Goal: Task Accomplishment & Management: Use online tool/utility

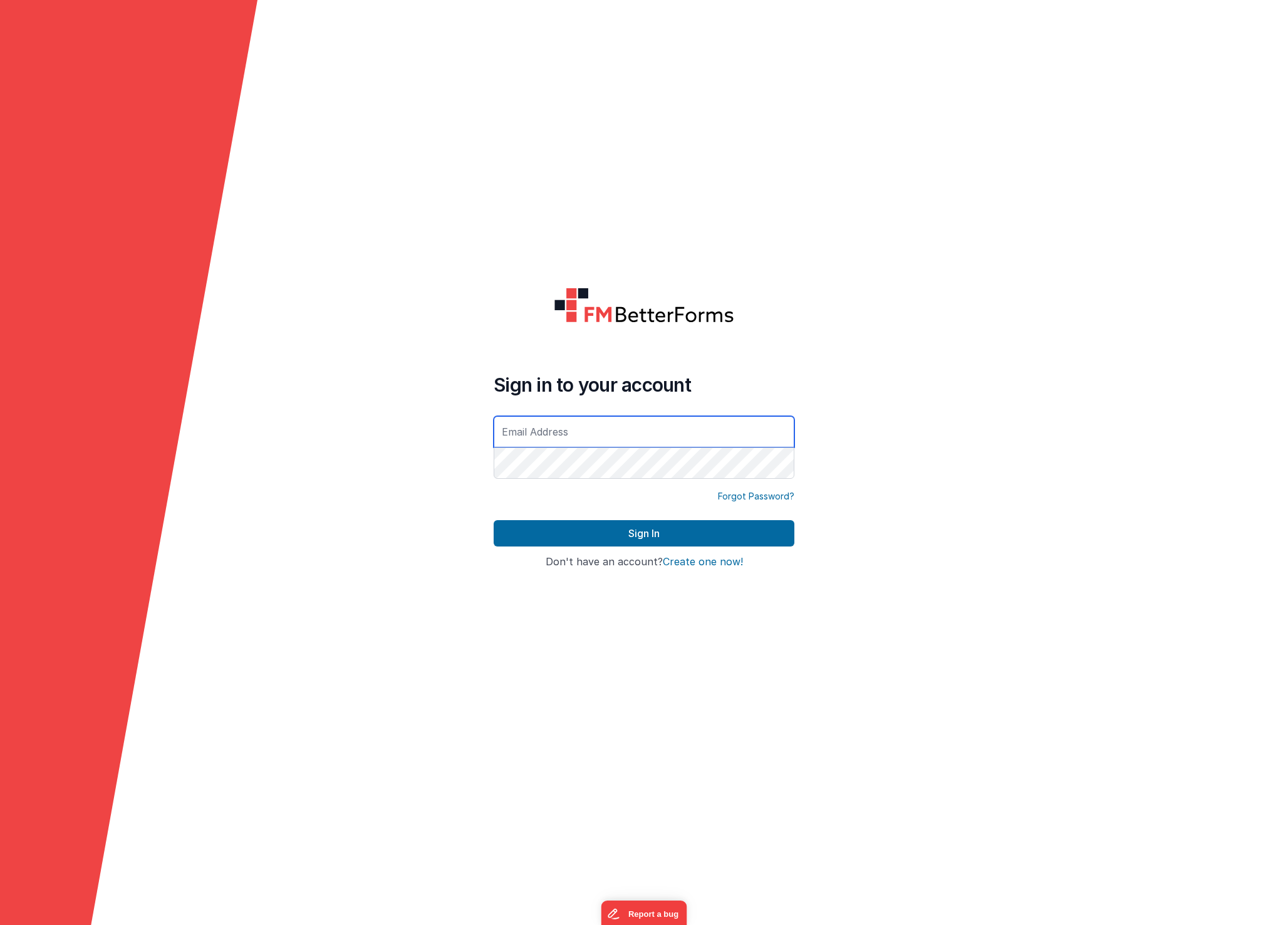
type input "[EMAIL_ADDRESS][DOMAIN_NAME]"
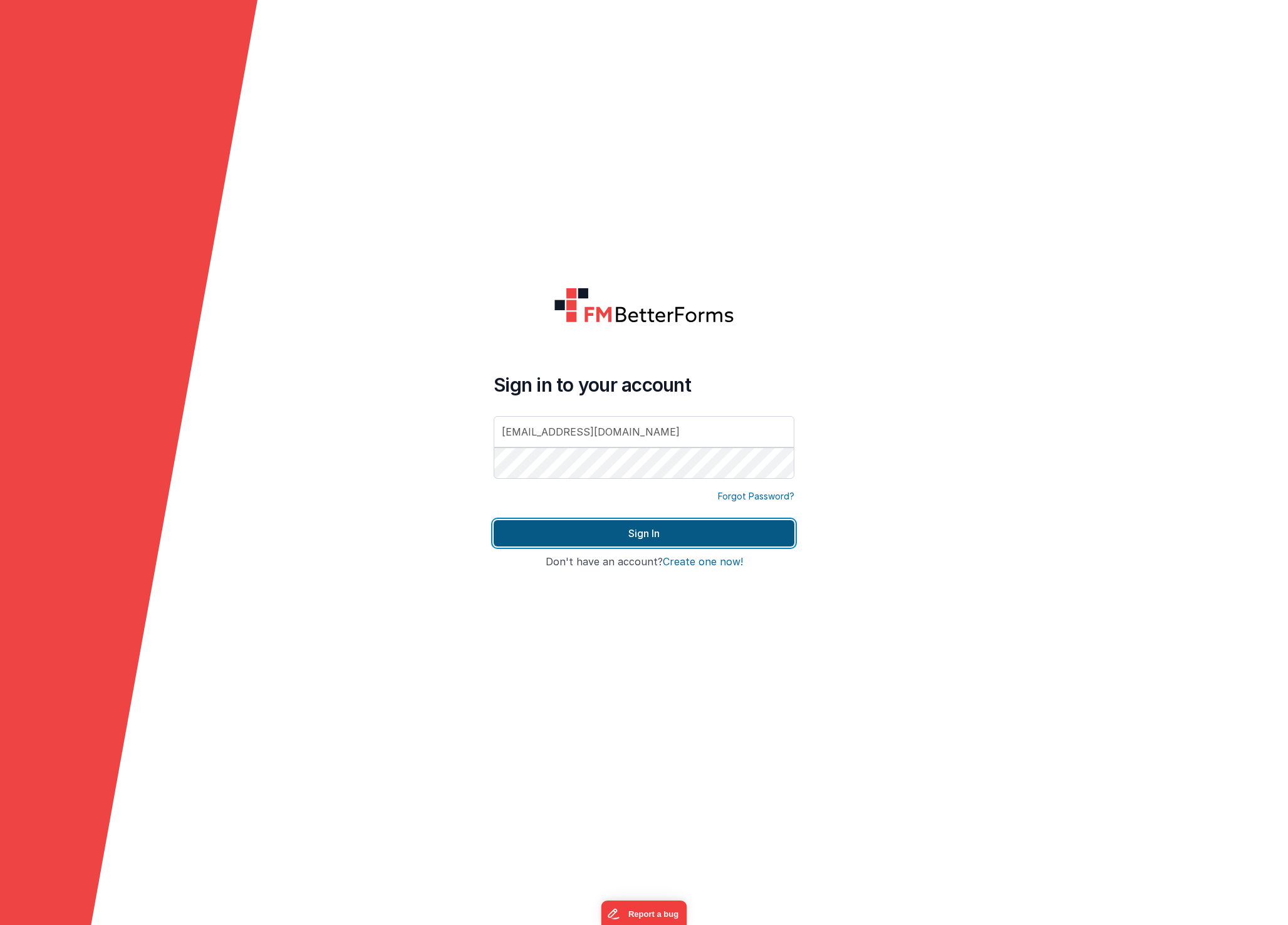
click at [648, 534] on button "Sign In" at bounding box center [644, 533] width 300 height 26
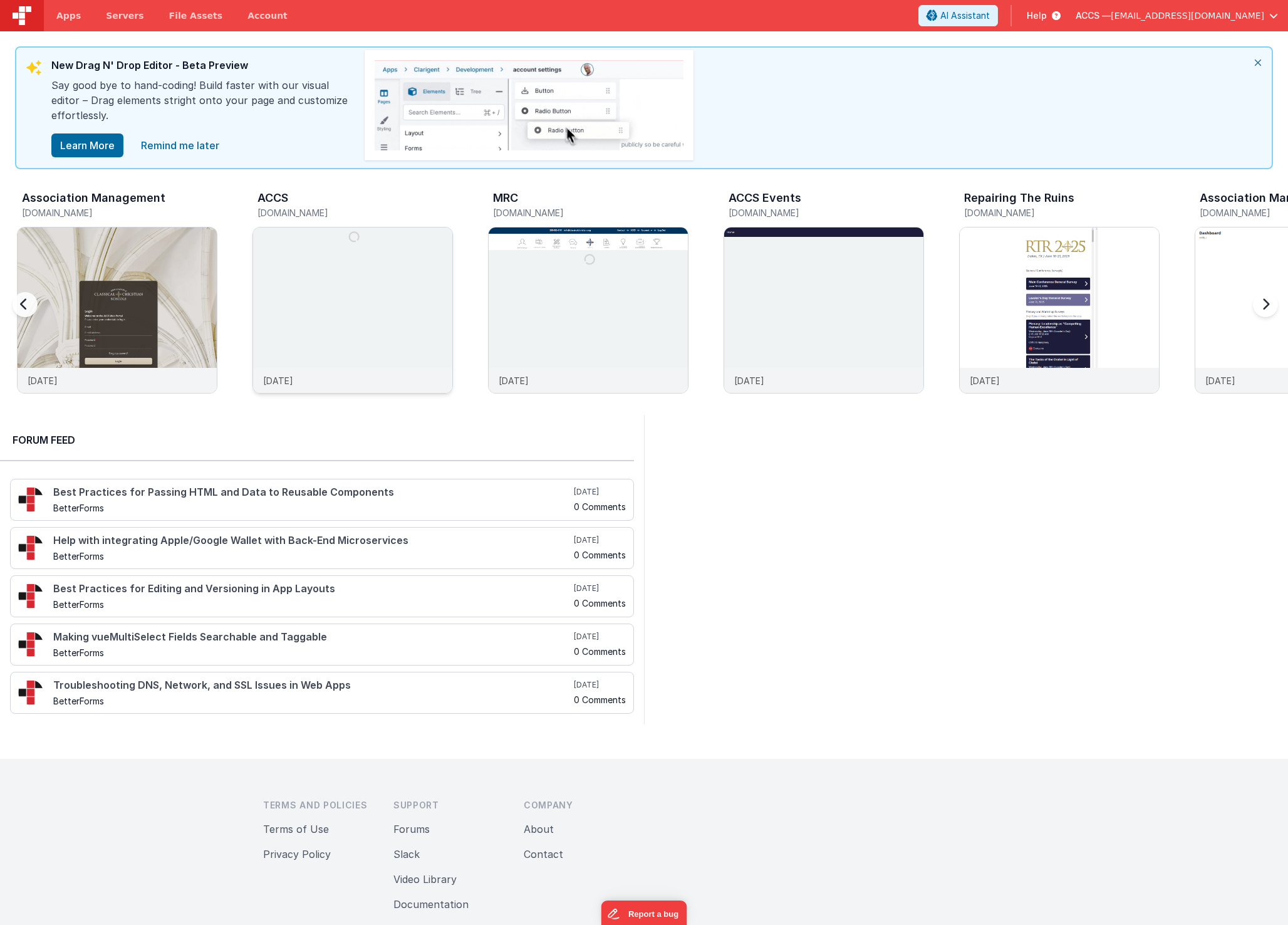
scroll to position [0, 235]
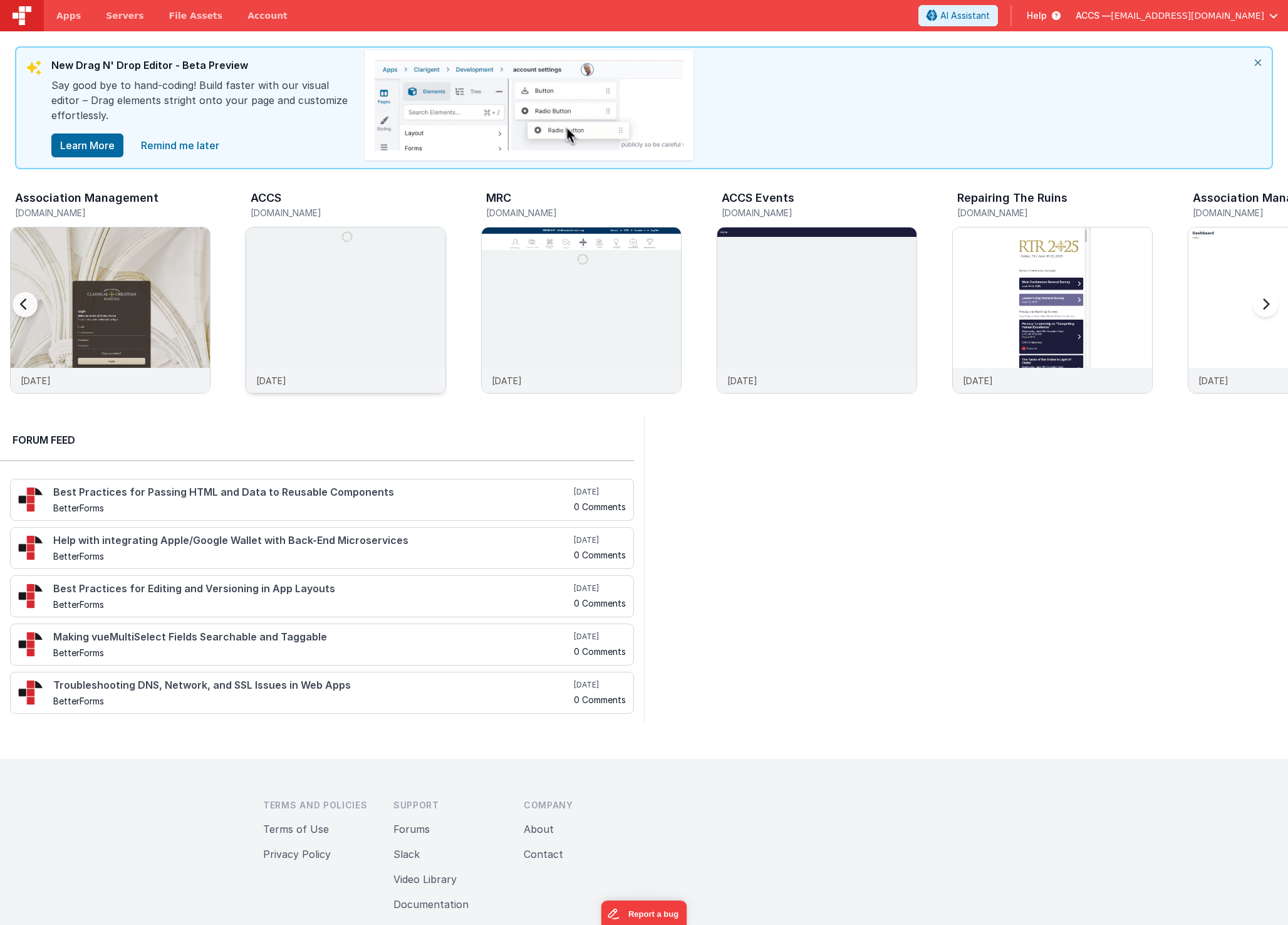
click at [401, 288] on img at bounding box center [346, 327] width 199 height 199
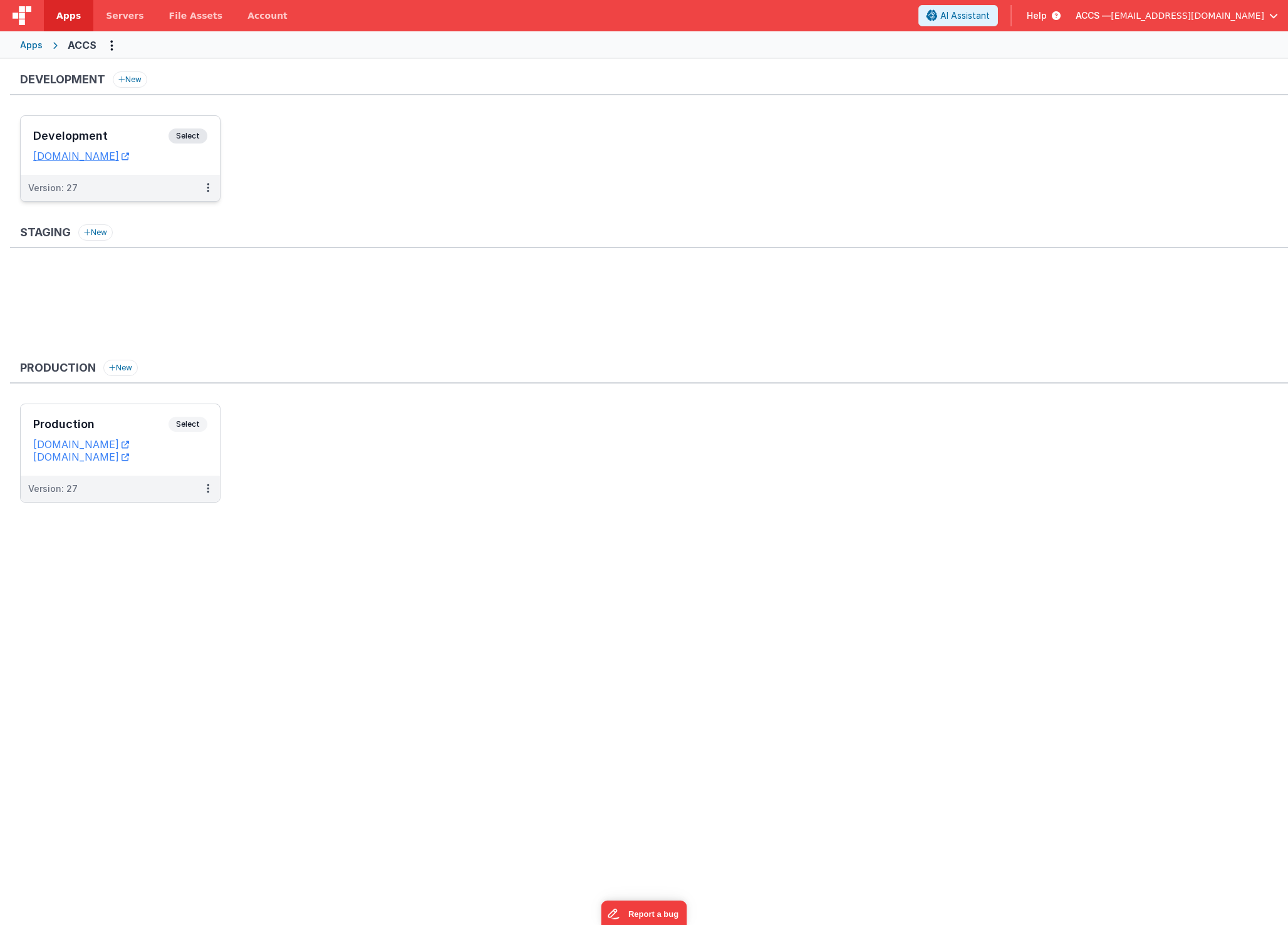
click at [132, 131] on h3 "Development" at bounding box center [101, 136] width 135 height 13
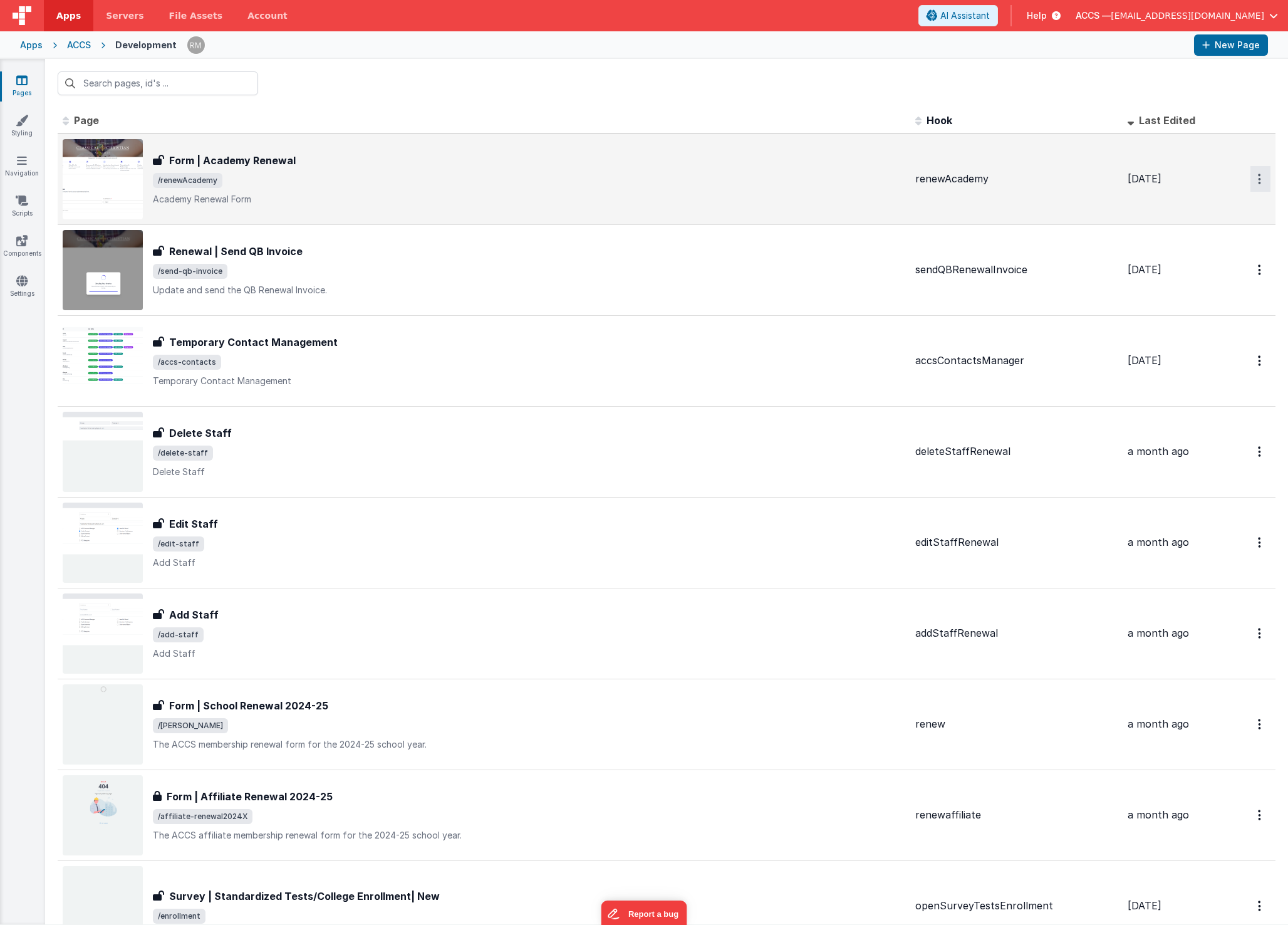
click at [1250, 184] on button "Options" at bounding box center [1260, 179] width 20 height 26
click at [1192, 238] on link "Duplicate" at bounding box center [1215, 231] width 110 height 24
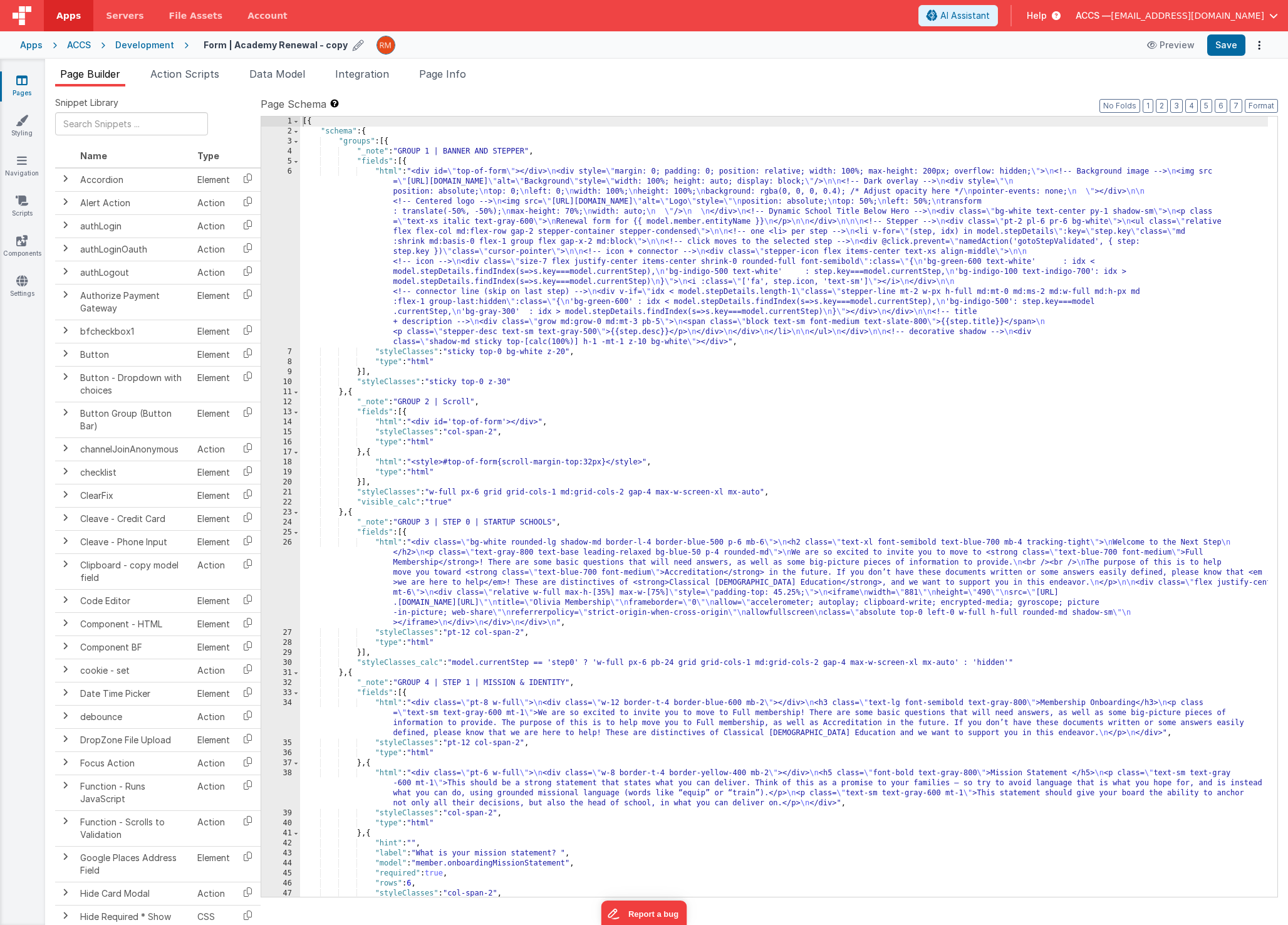
click at [334, 47] on h4 "Form | Academy Renewal - copy" at bounding box center [276, 45] width 144 height 10
click at [274, 46] on input "Form | Academy Renewal" at bounding box center [281, 45] width 156 height 18
type input "Form | Affiliate Renewal"
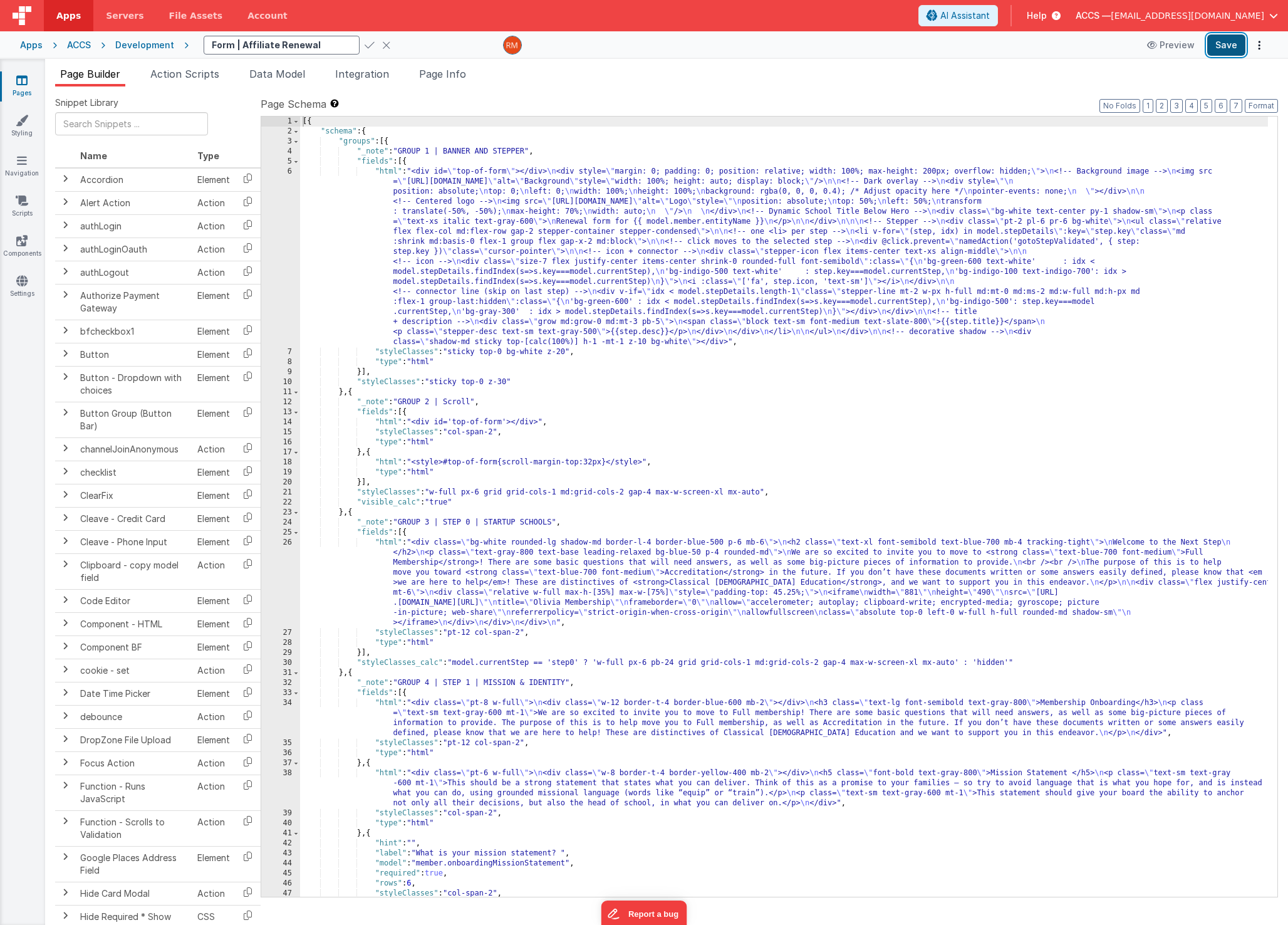
click at [1227, 45] on button "Save" at bounding box center [1227, 45] width 38 height 21
click at [28, 82] on link "Pages" at bounding box center [22, 86] width 45 height 25
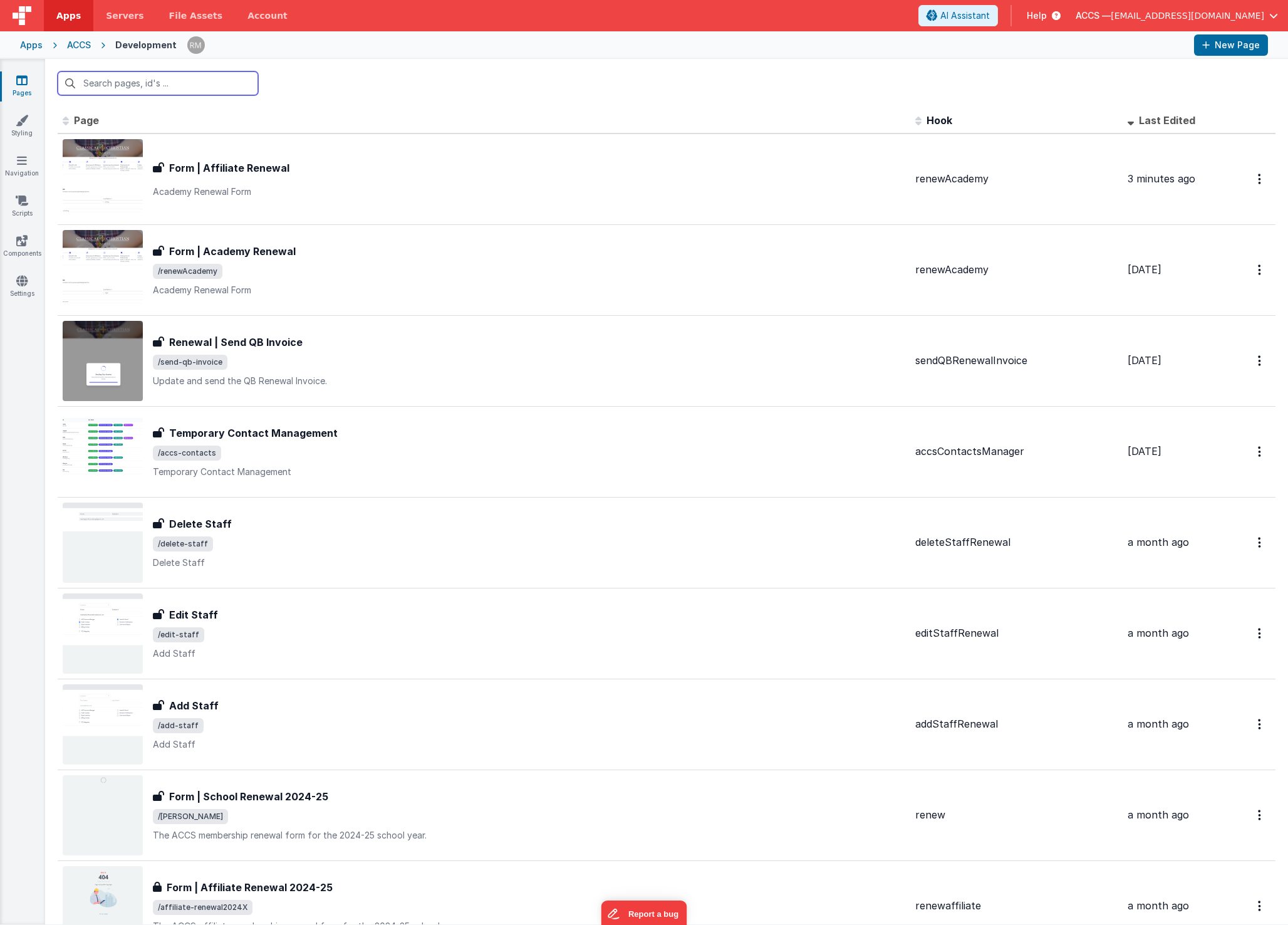
click at [149, 84] on input "text" at bounding box center [158, 83] width 200 height 24
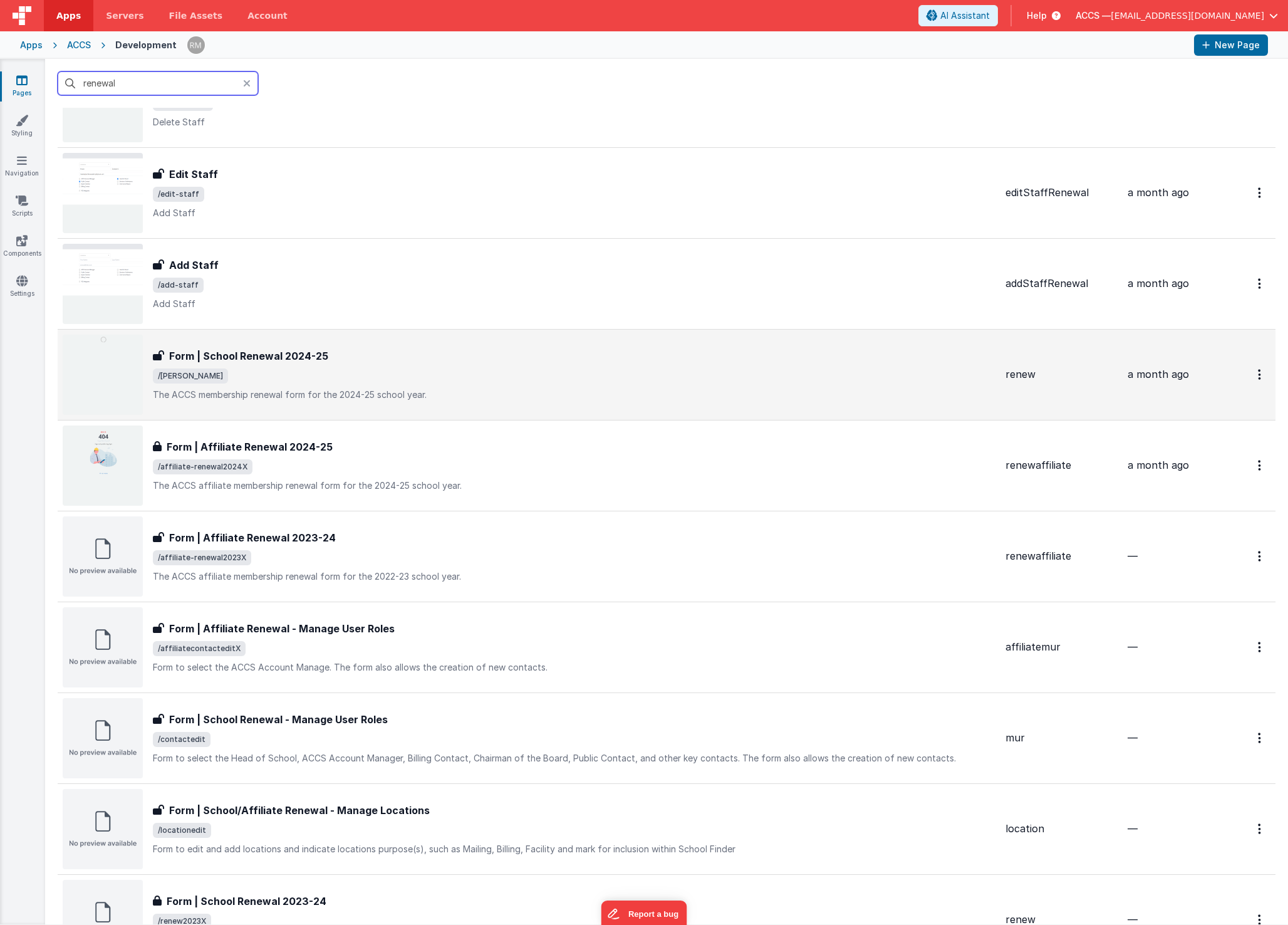
scroll to position [372, 0]
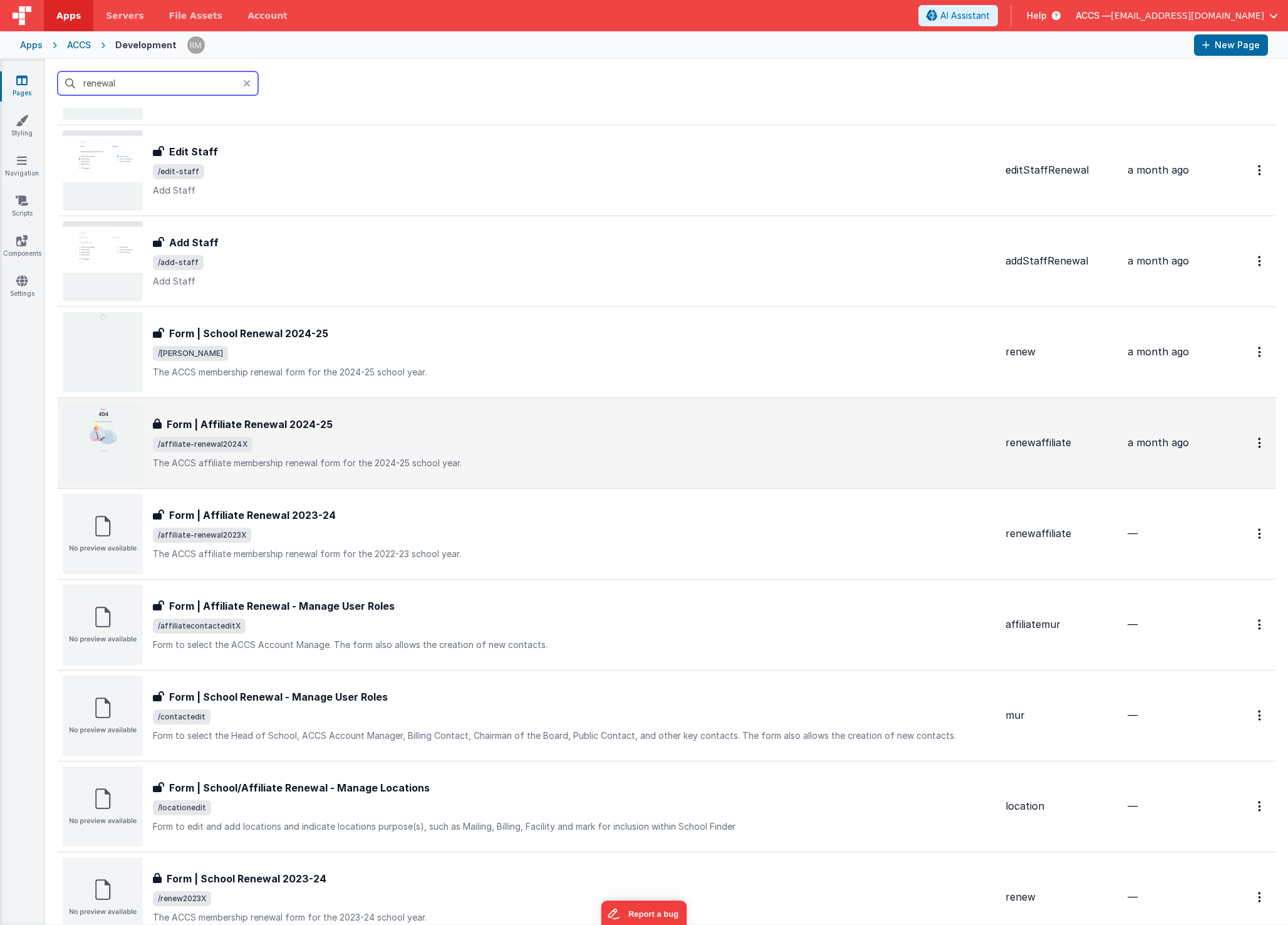
type input "renewal"
click at [362, 438] on span "/affiliate-renewal2024X" at bounding box center [574, 445] width 843 height 15
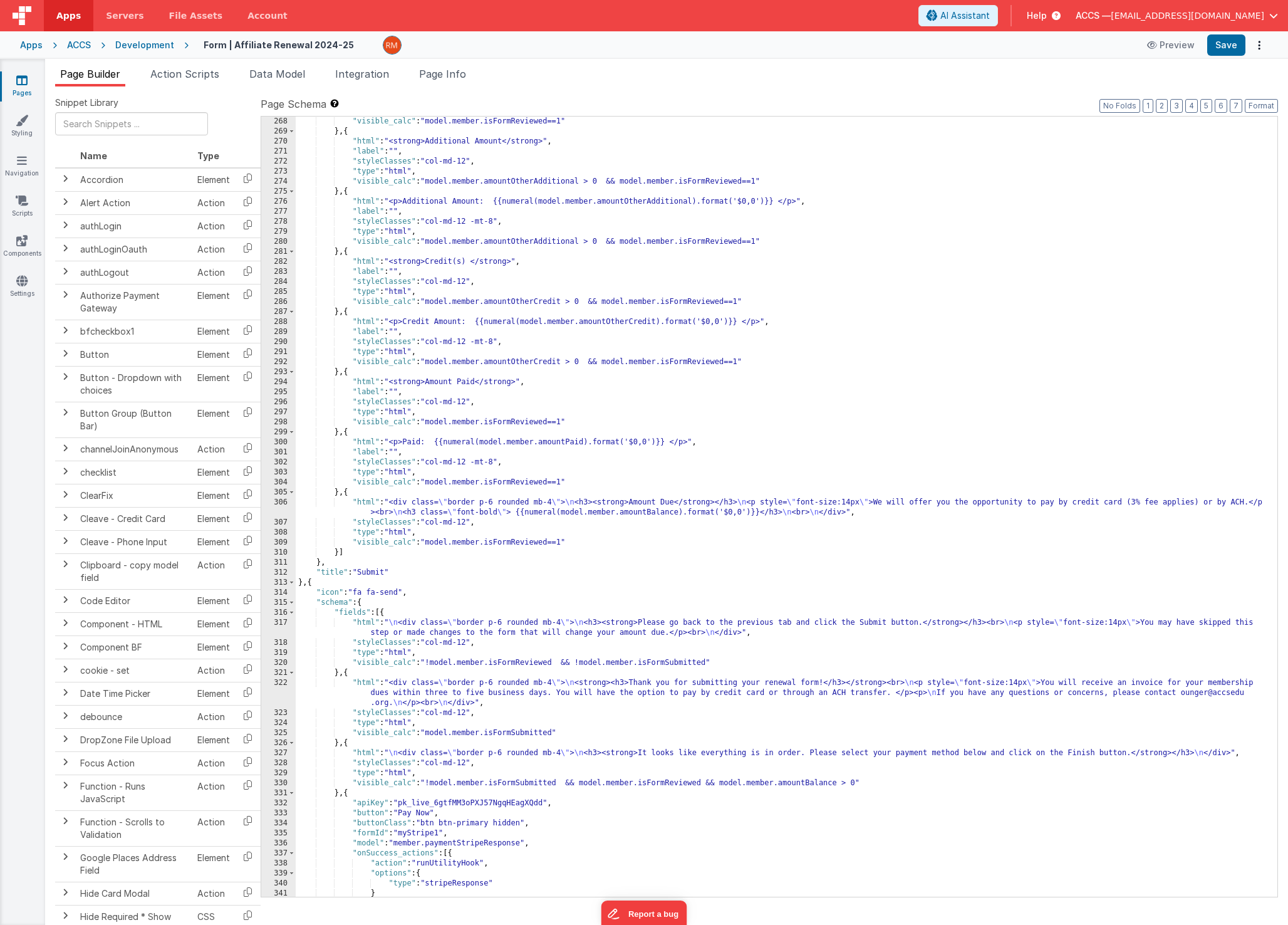
scroll to position [2716, 0]
click at [494, 293] on div ""visible_calc" : "model.member.isFormReviewed==1" } , { "html" : "<strong>Addit…" at bounding box center [782, 517] width 972 height 800
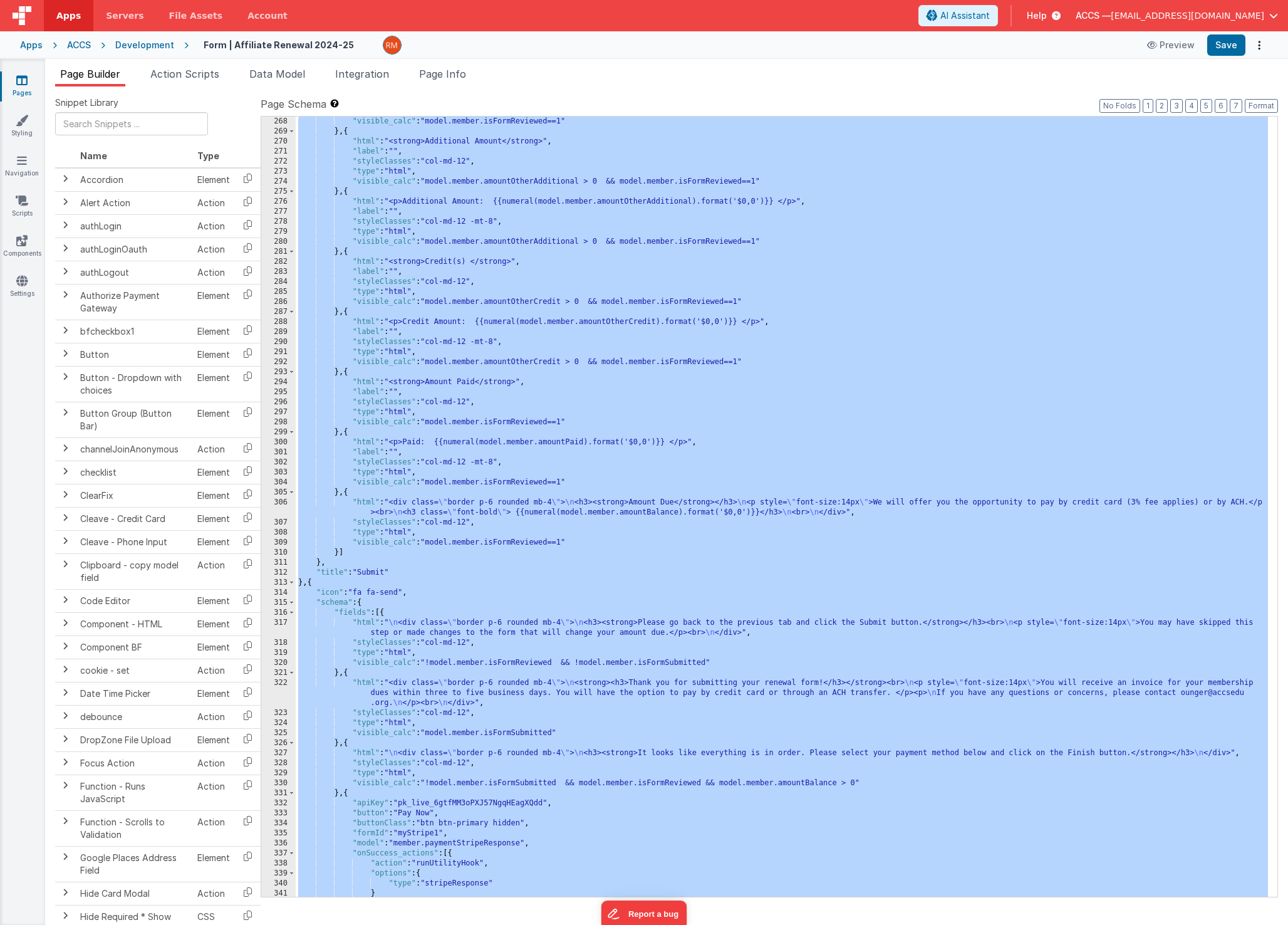
click at [22, 83] on icon at bounding box center [22, 80] width 11 height 13
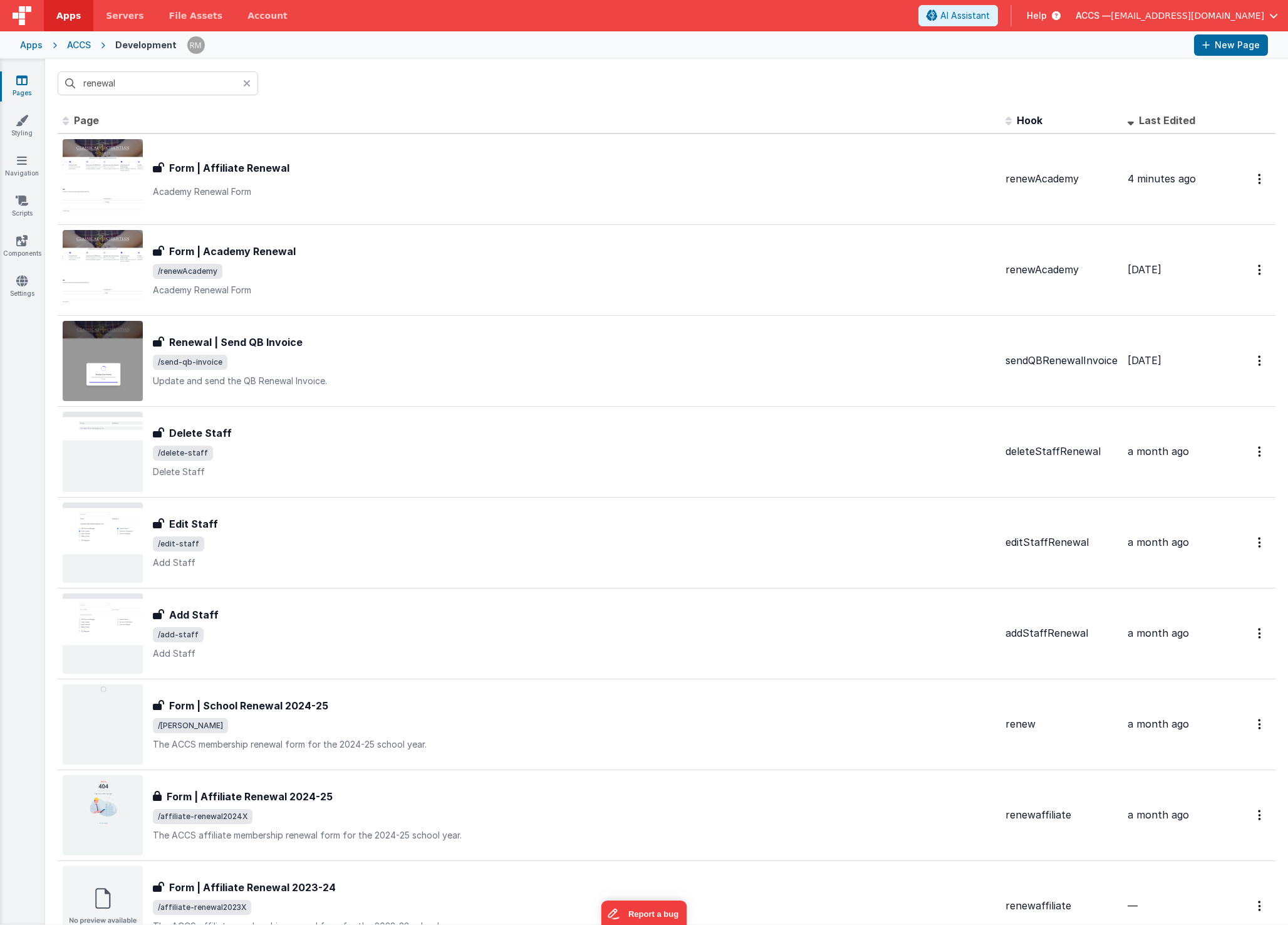
click at [246, 85] on icon at bounding box center [247, 84] width 8 height 10
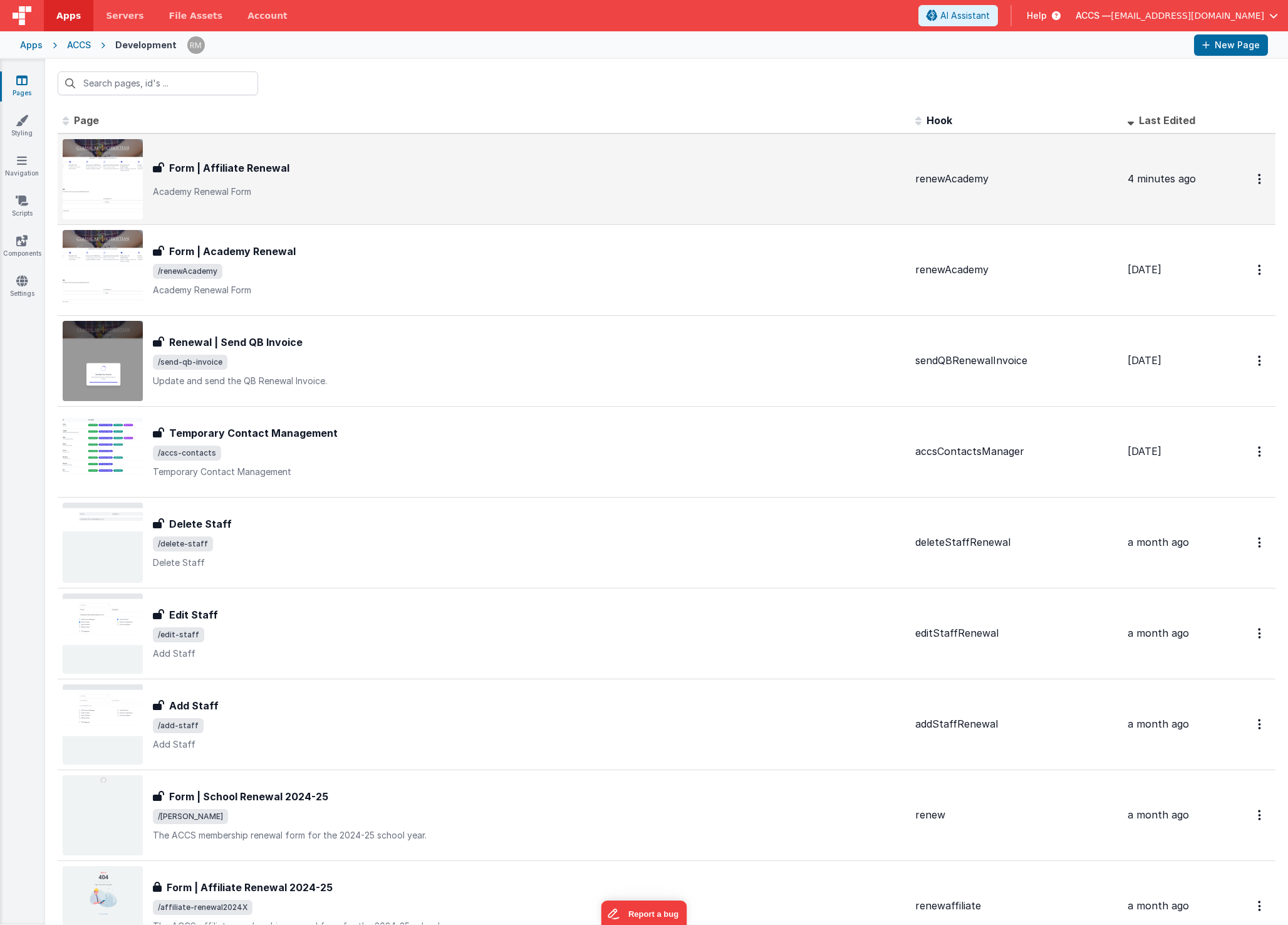
click at [265, 177] on div "Form | Affiliate Renewal Form | Affiliate Renewal Academy Renewal Form" at bounding box center [529, 179] width 753 height 38
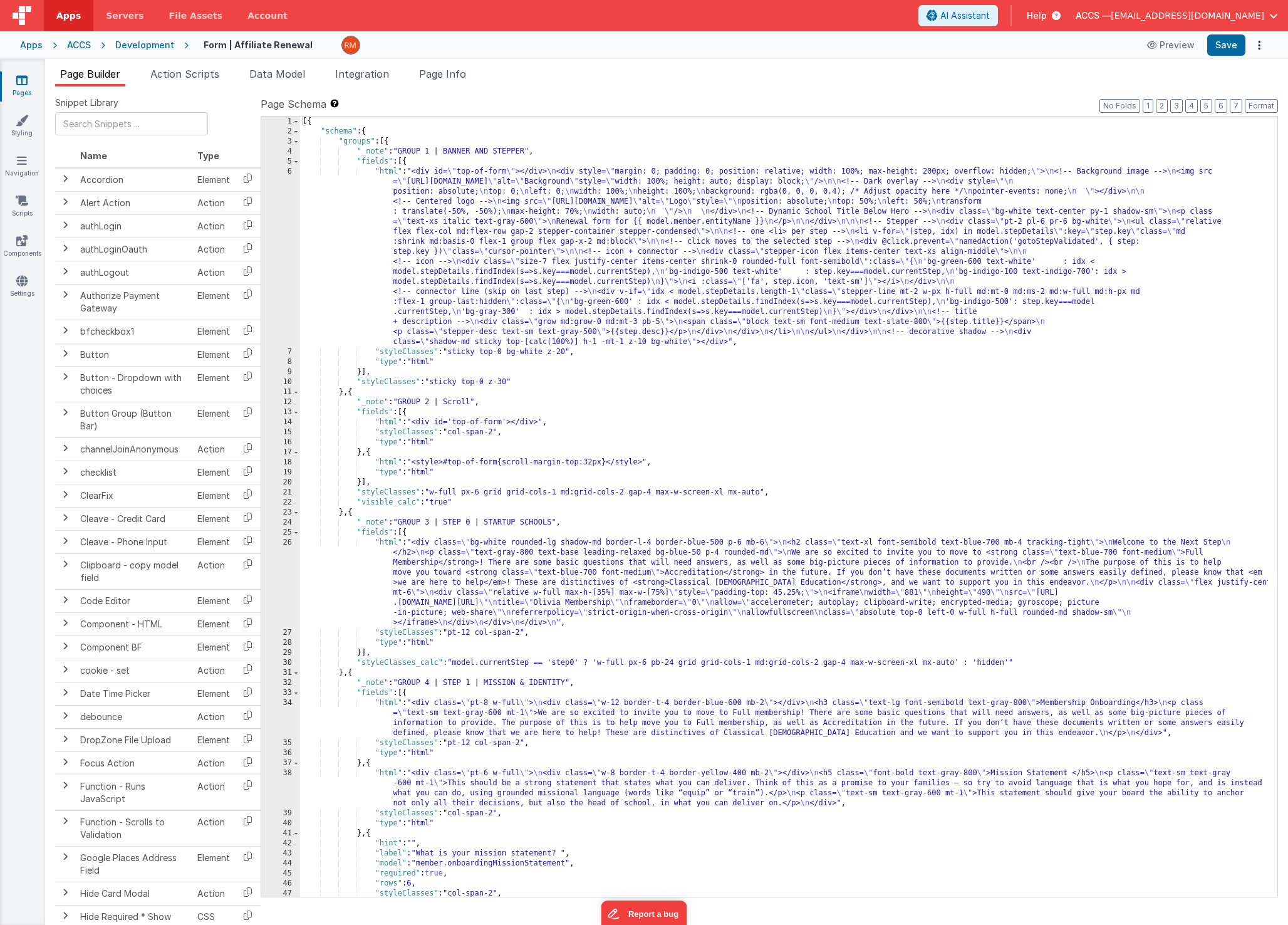
click at [389, 173] on div "[{ "schema" : { "groups" : [{ "_note" : "GROUP 1 | BANNER AND STEPPER" , "field…" at bounding box center [783, 517] width 968 height 800
click at [292, 172] on div "6" at bounding box center [281, 256] width 39 height 181
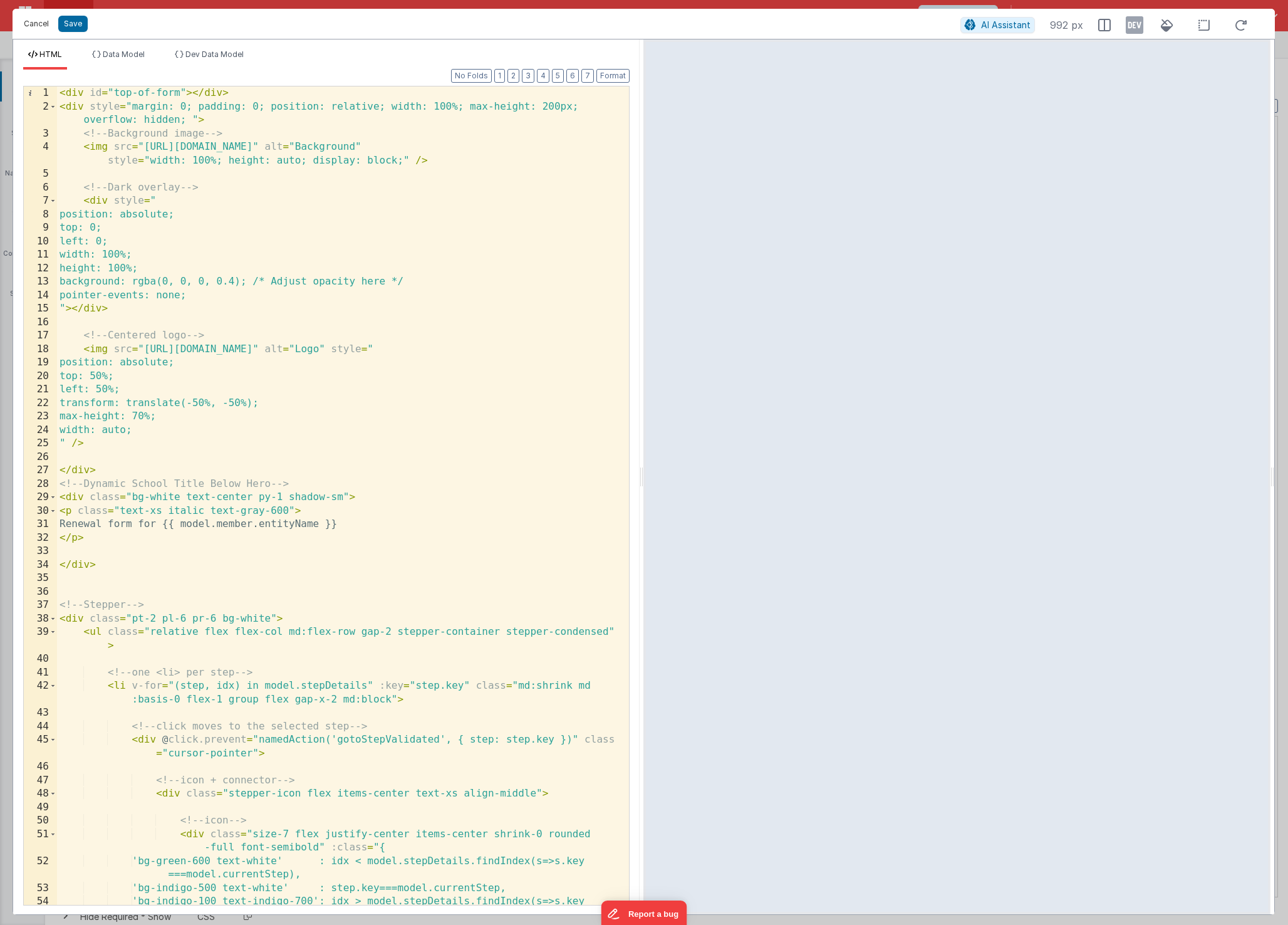
click at [33, 28] on button "Cancel" at bounding box center [36, 24] width 38 height 17
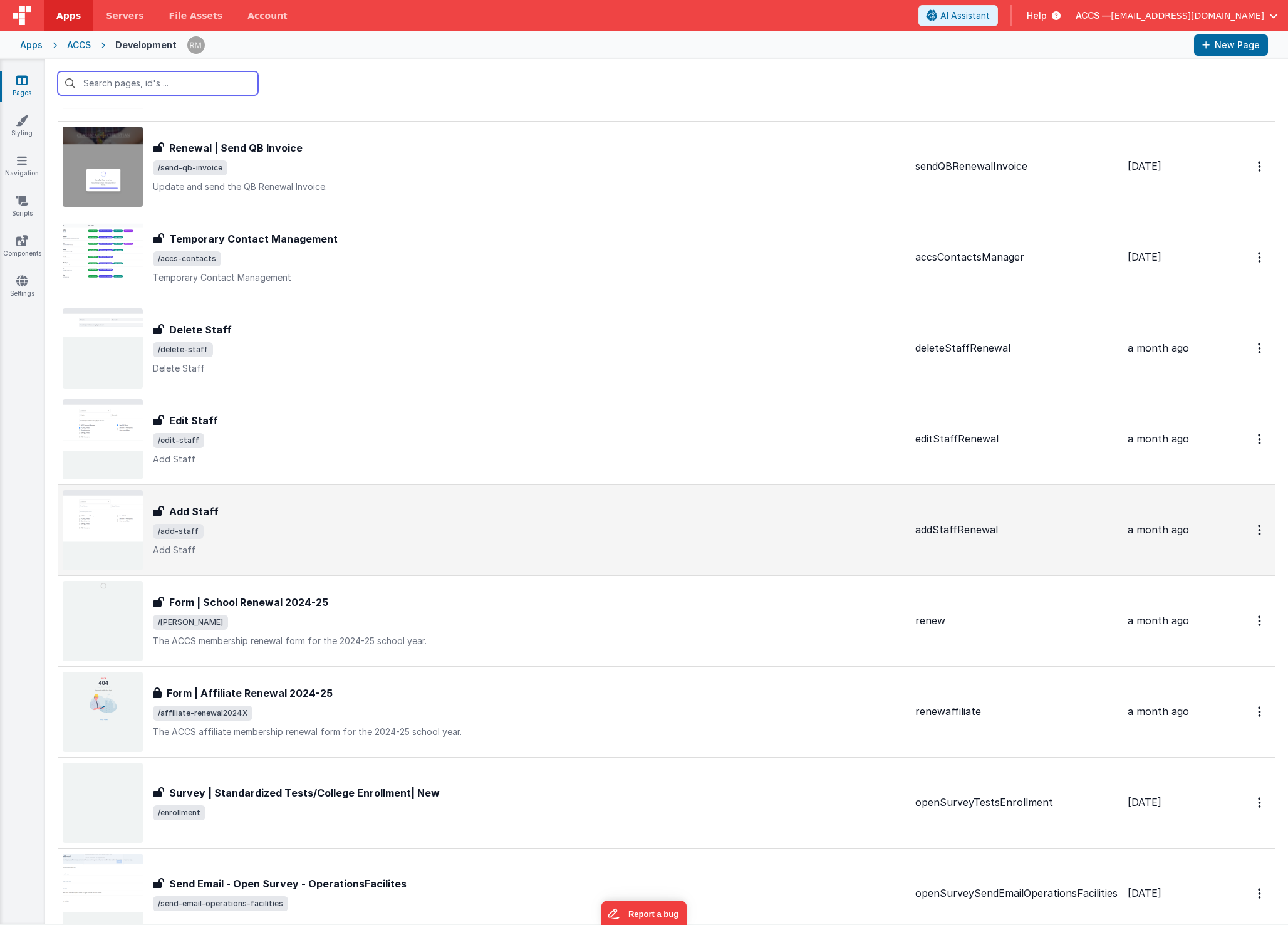
scroll to position [229, 0]
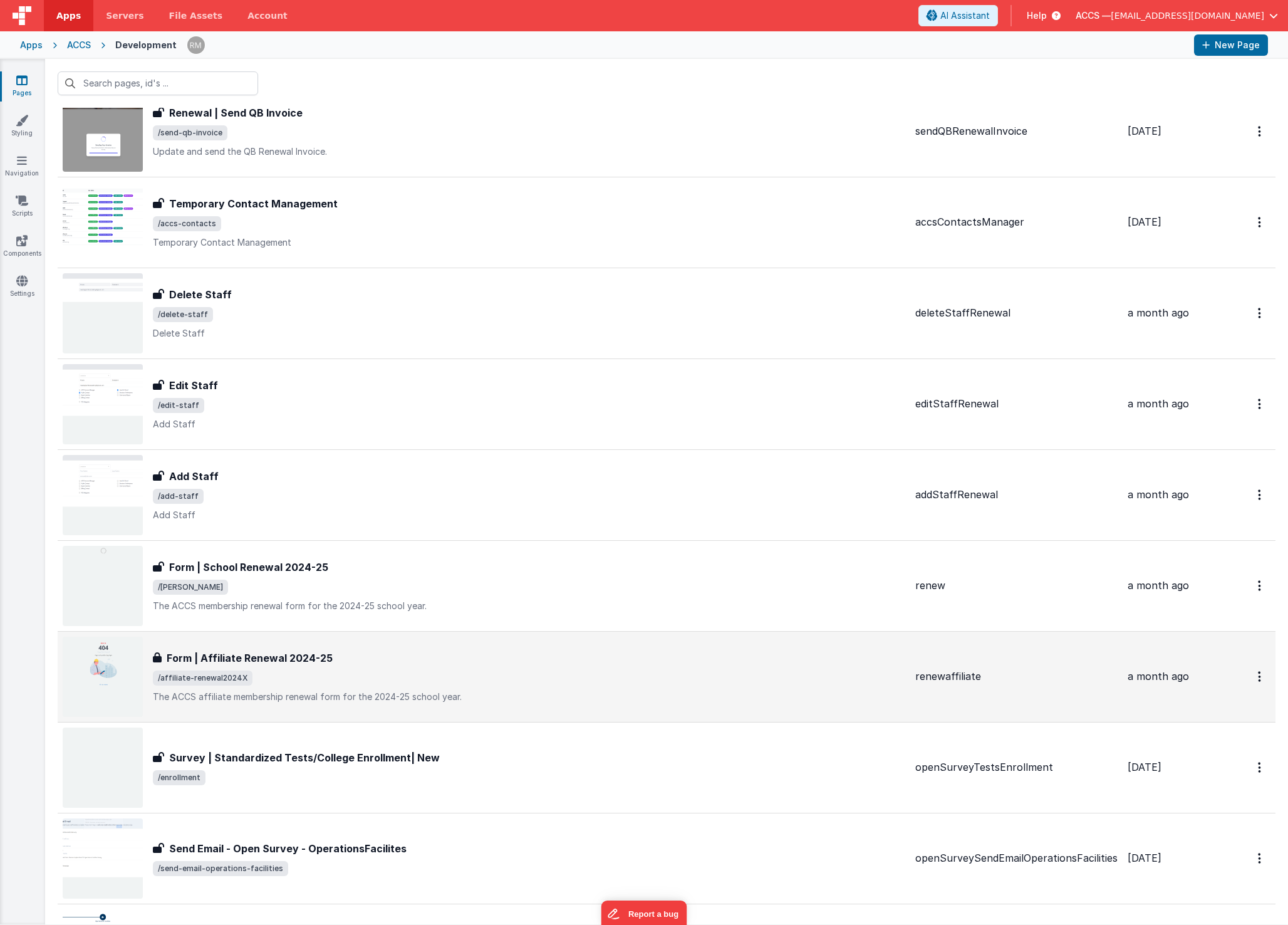
click at [295, 667] on div "Form | Affiliate Renewal 2024-25 Form | Affiliate Renewal 2024-25 /affiliate-re…" at bounding box center [529, 676] width 753 height 52
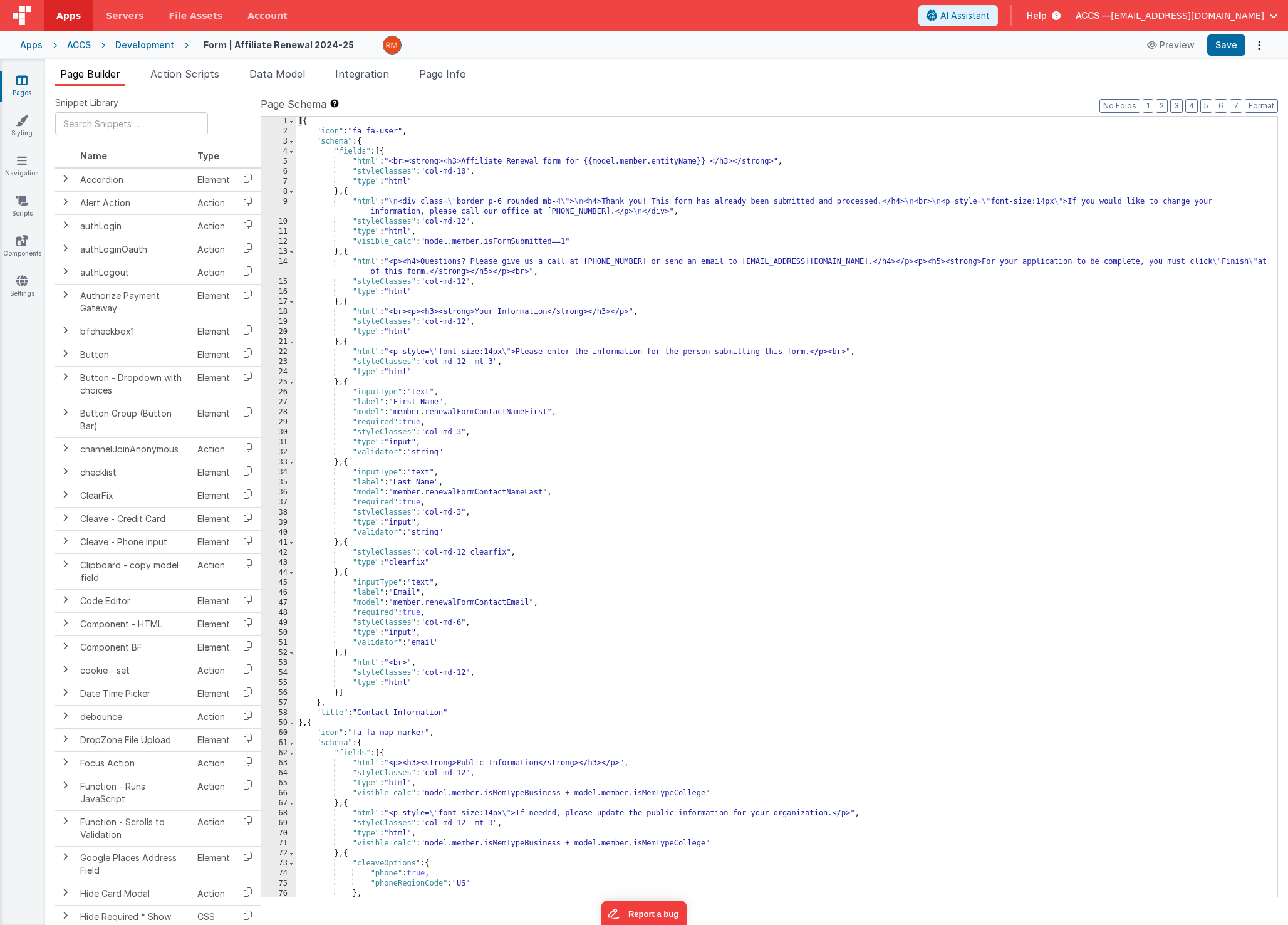
click at [465, 559] on div "[{ "icon" : "fa fa-user" , "schema" : { "fields" : [{ "html" : "<br><strong><h3…" at bounding box center [782, 517] width 972 height 800
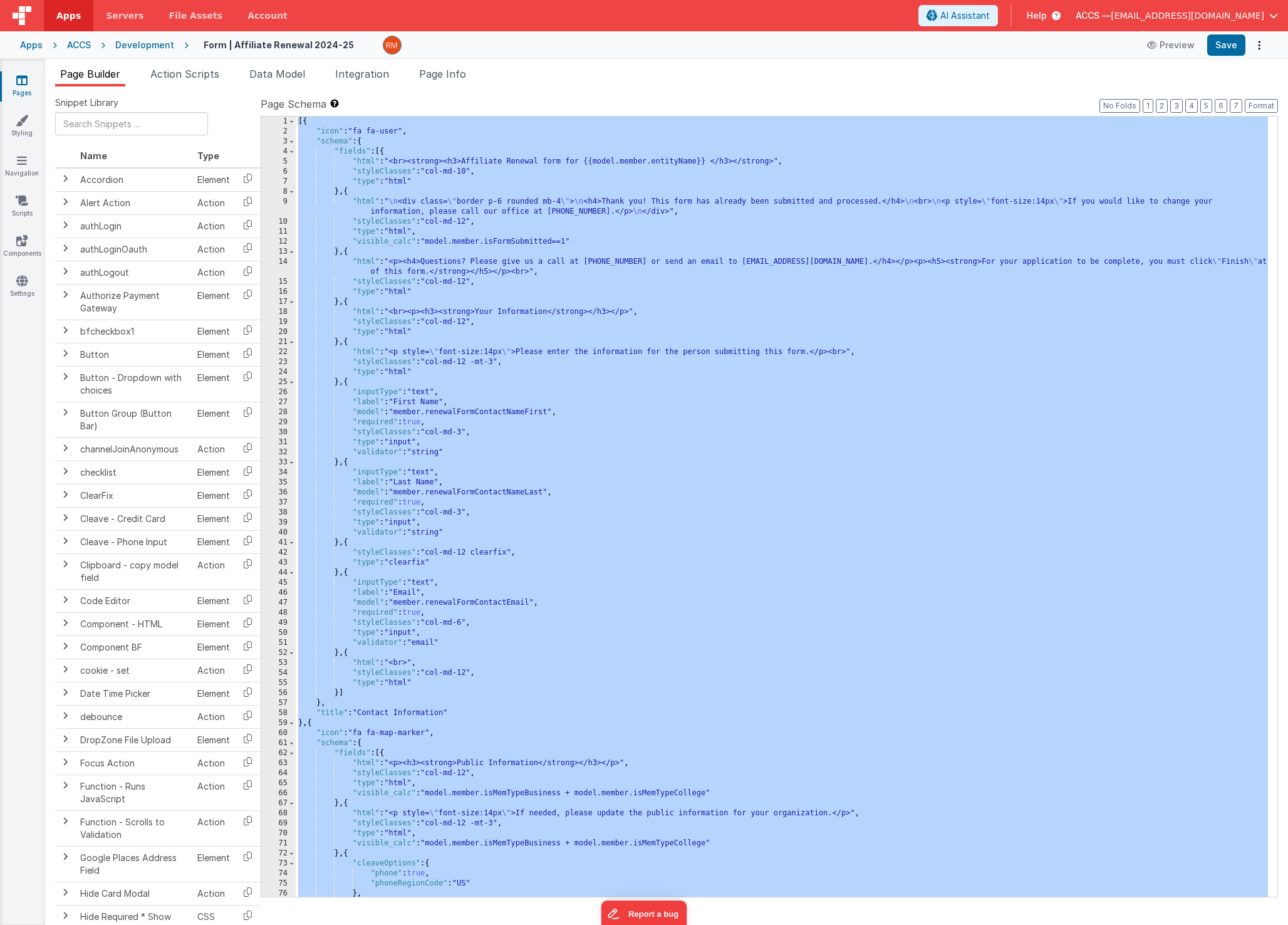
click at [17, 84] on icon at bounding box center [22, 80] width 11 height 13
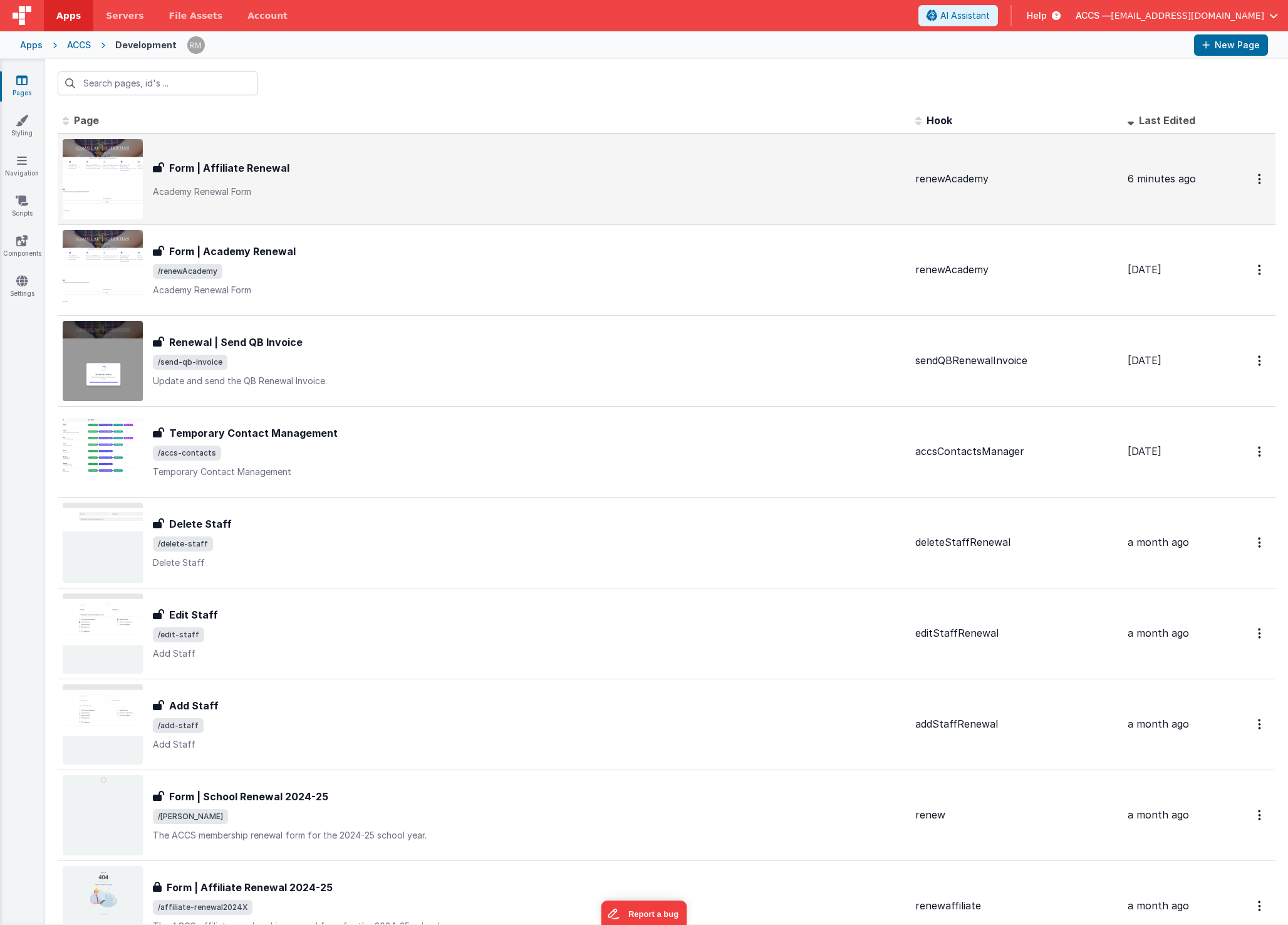
click at [277, 179] on div "Form | Affiliate Renewal Form | Affiliate Renewal Academy Renewal Form" at bounding box center [529, 179] width 753 height 38
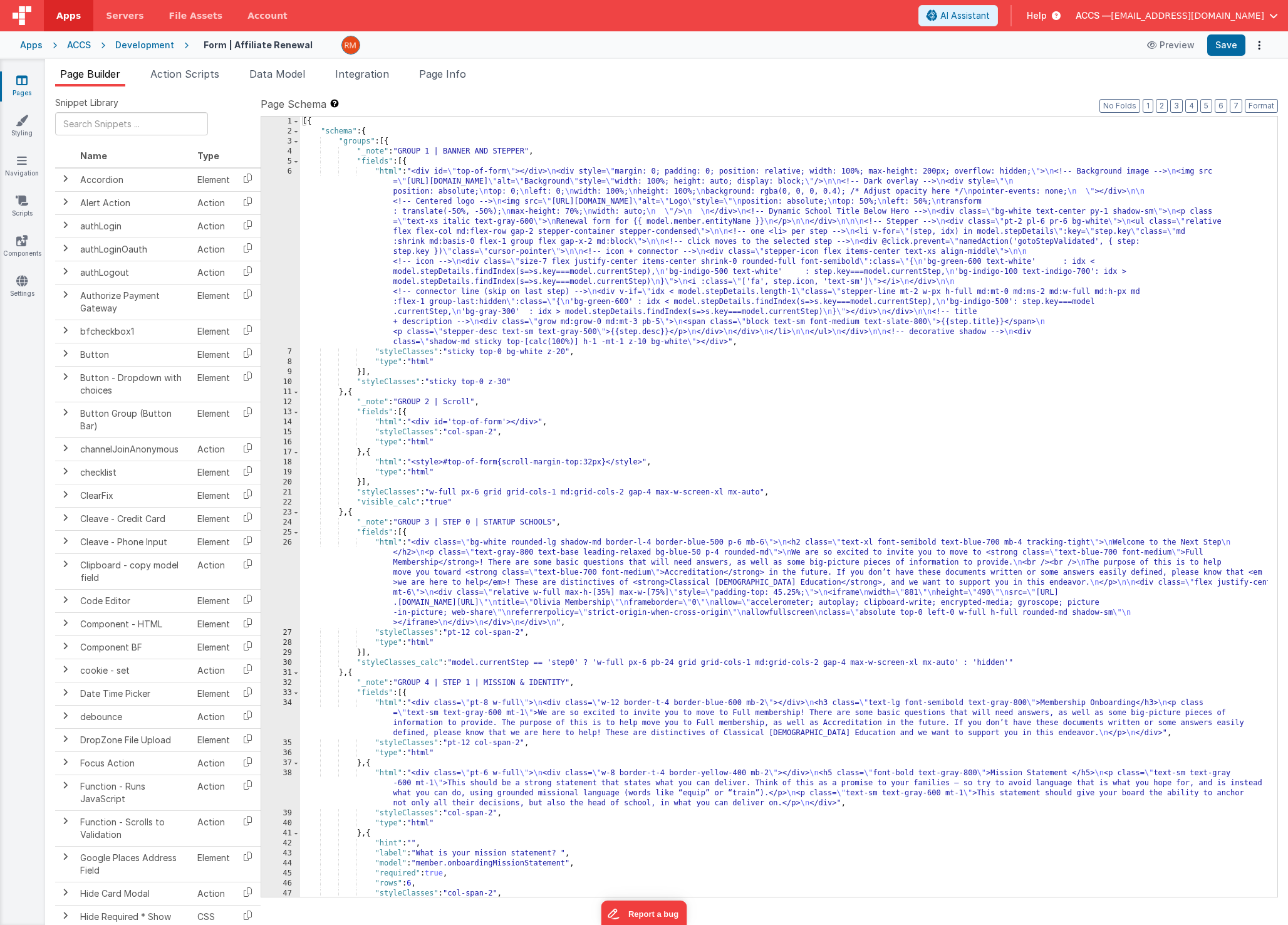
click at [26, 80] on icon at bounding box center [22, 80] width 11 height 13
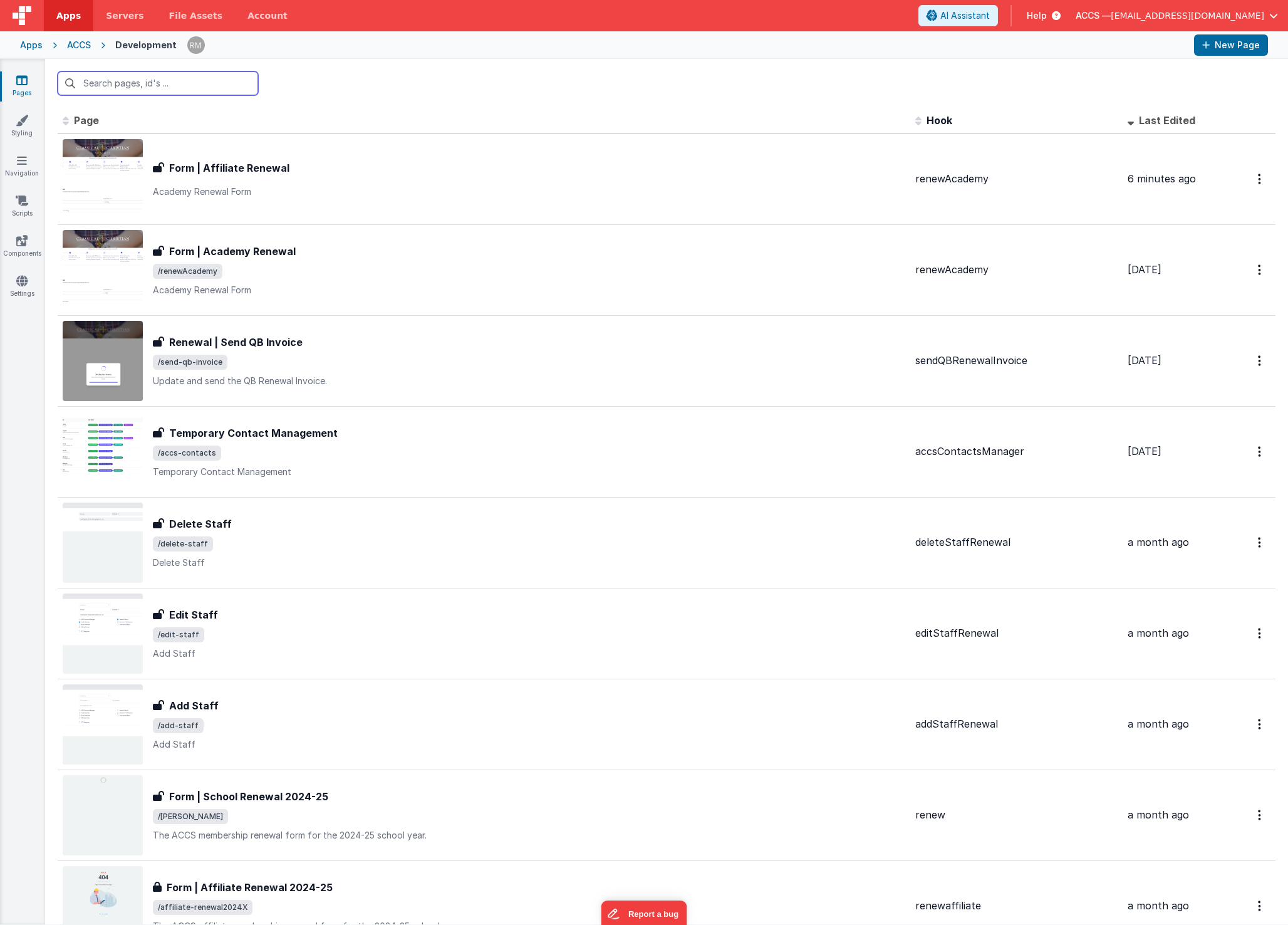
click at [133, 79] on input "text" at bounding box center [158, 83] width 200 height 24
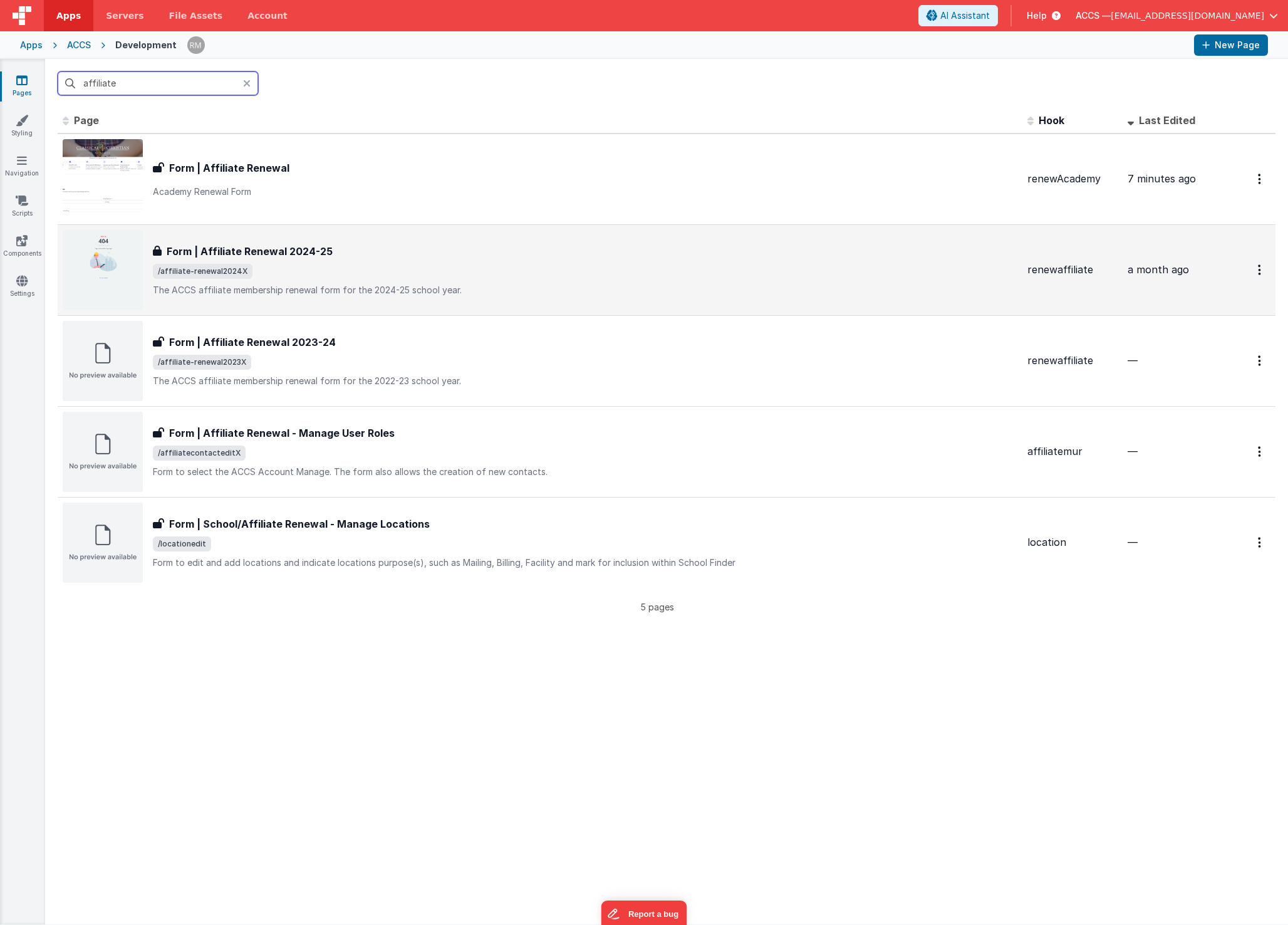
type input "affiliate"
click at [260, 263] on span "/affiliate-renewal2024X" at bounding box center [585, 271] width 864 height 15
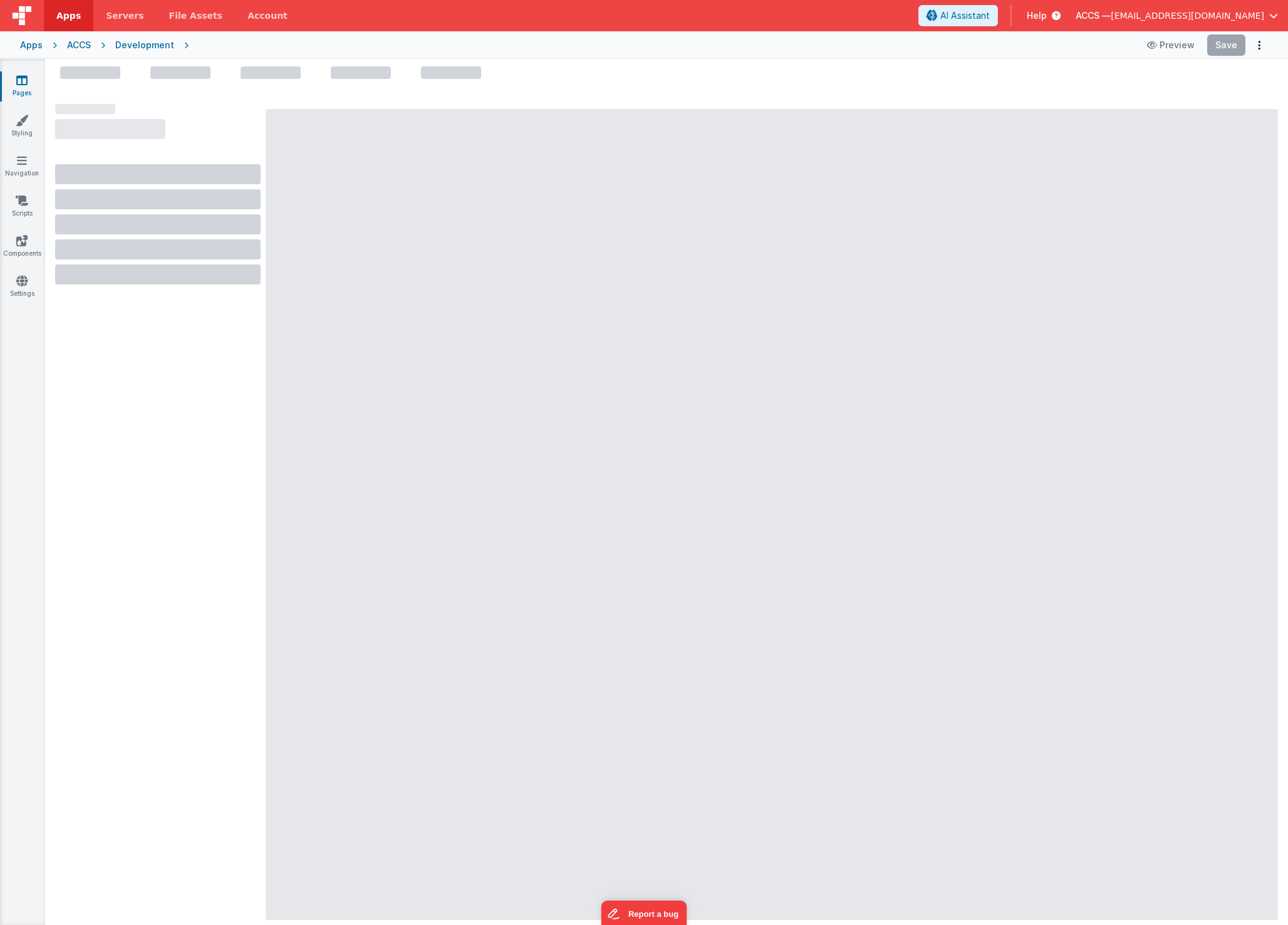
click at [362, 304] on div at bounding box center [771, 514] width 1012 height 811
click at [33, 82] on link "Pages" at bounding box center [22, 86] width 45 height 25
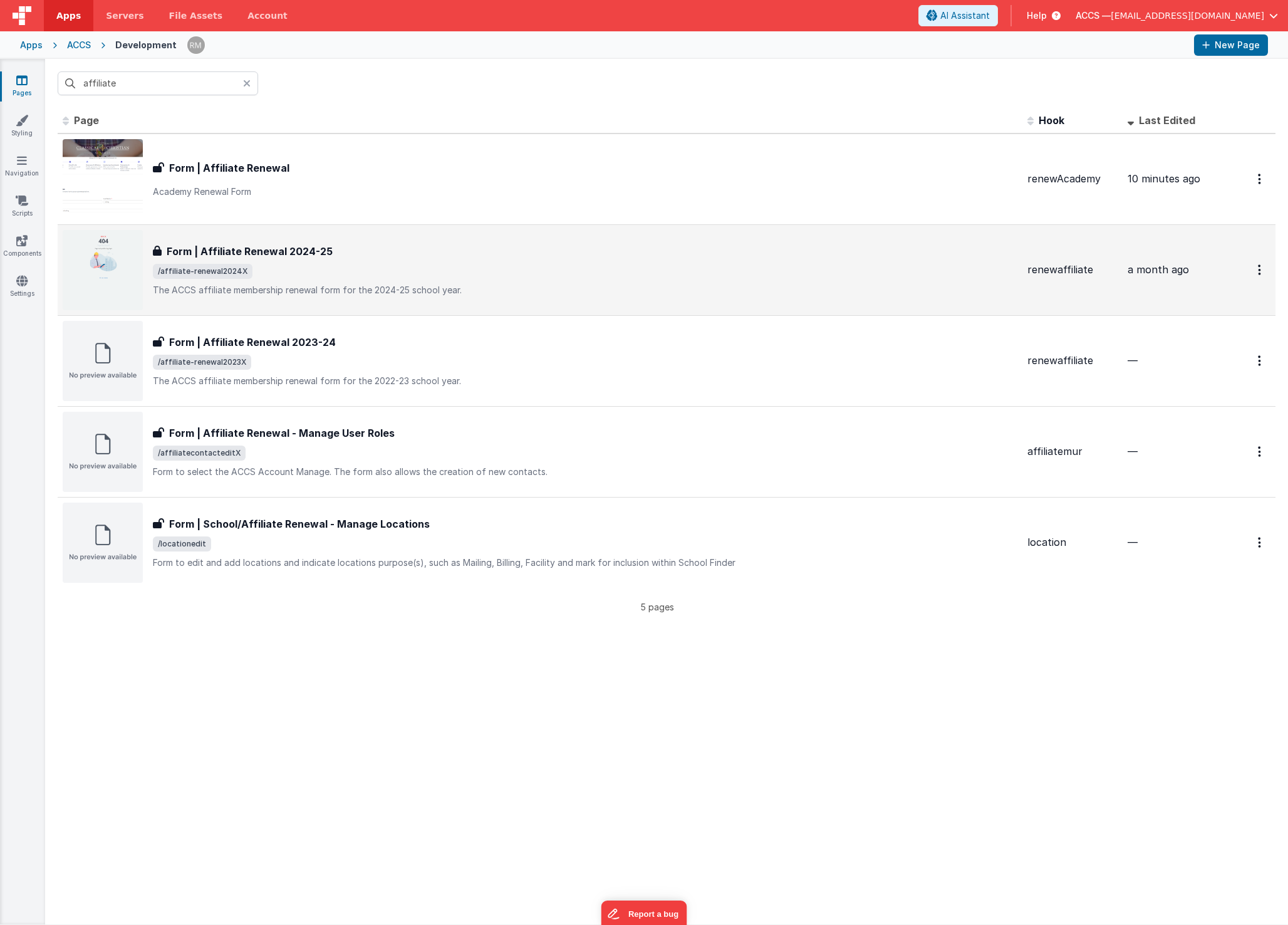
click at [263, 281] on div "Form | Affiliate Renewal 2024-25 Form | Affiliate Renewal 2024-25 /affiliate-re…" at bounding box center [585, 270] width 864 height 52
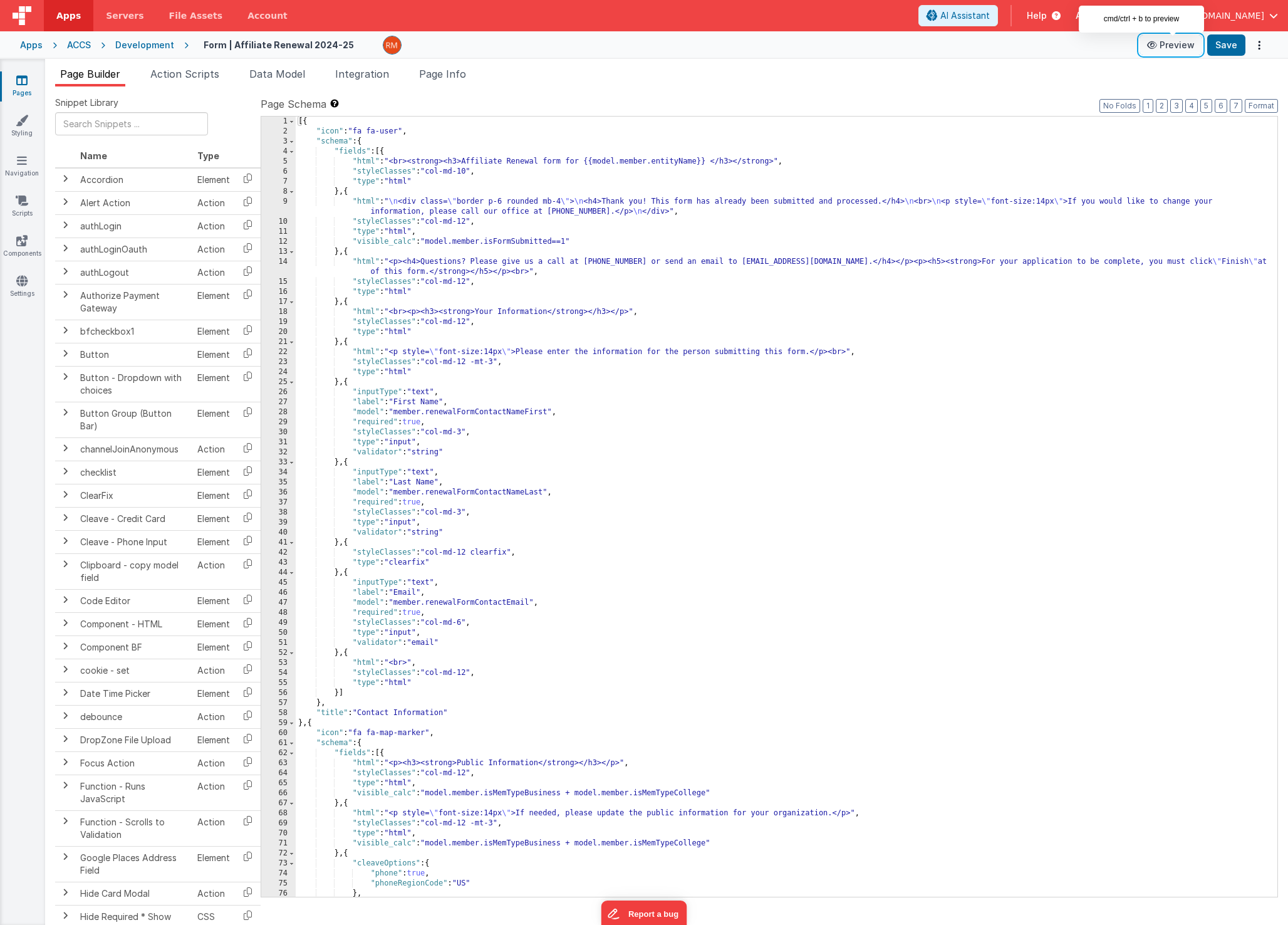
click at [1157, 46] on icon at bounding box center [1153, 45] width 13 height 9
click at [450, 71] on span "Page Info" at bounding box center [443, 74] width 47 height 13
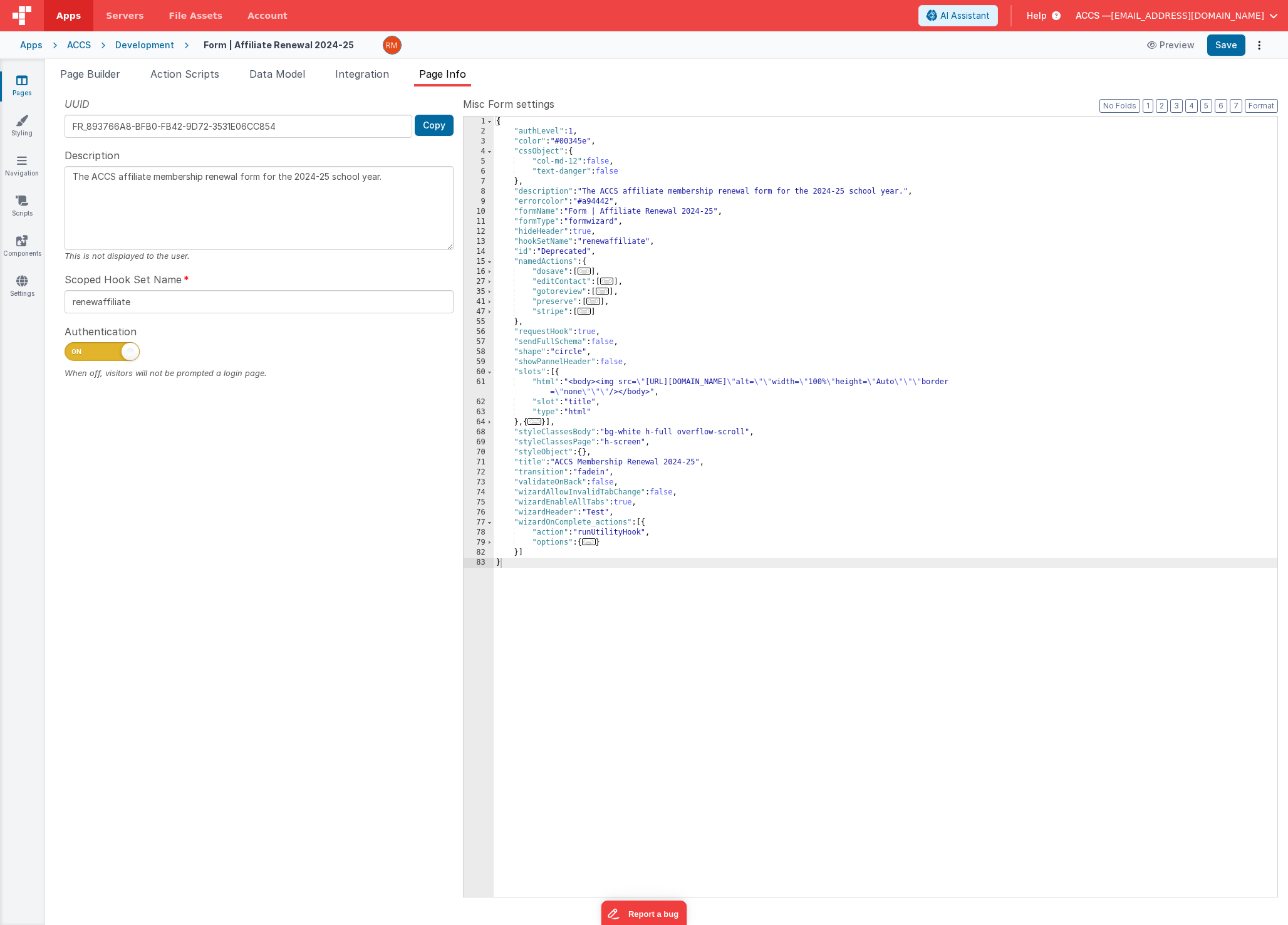
click at [125, 353] on span at bounding box center [130, 351] width 17 height 17
click at [75, 353] on input "checkbox" at bounding box center [70, 350] width 10 height 10
checkbox input "false"
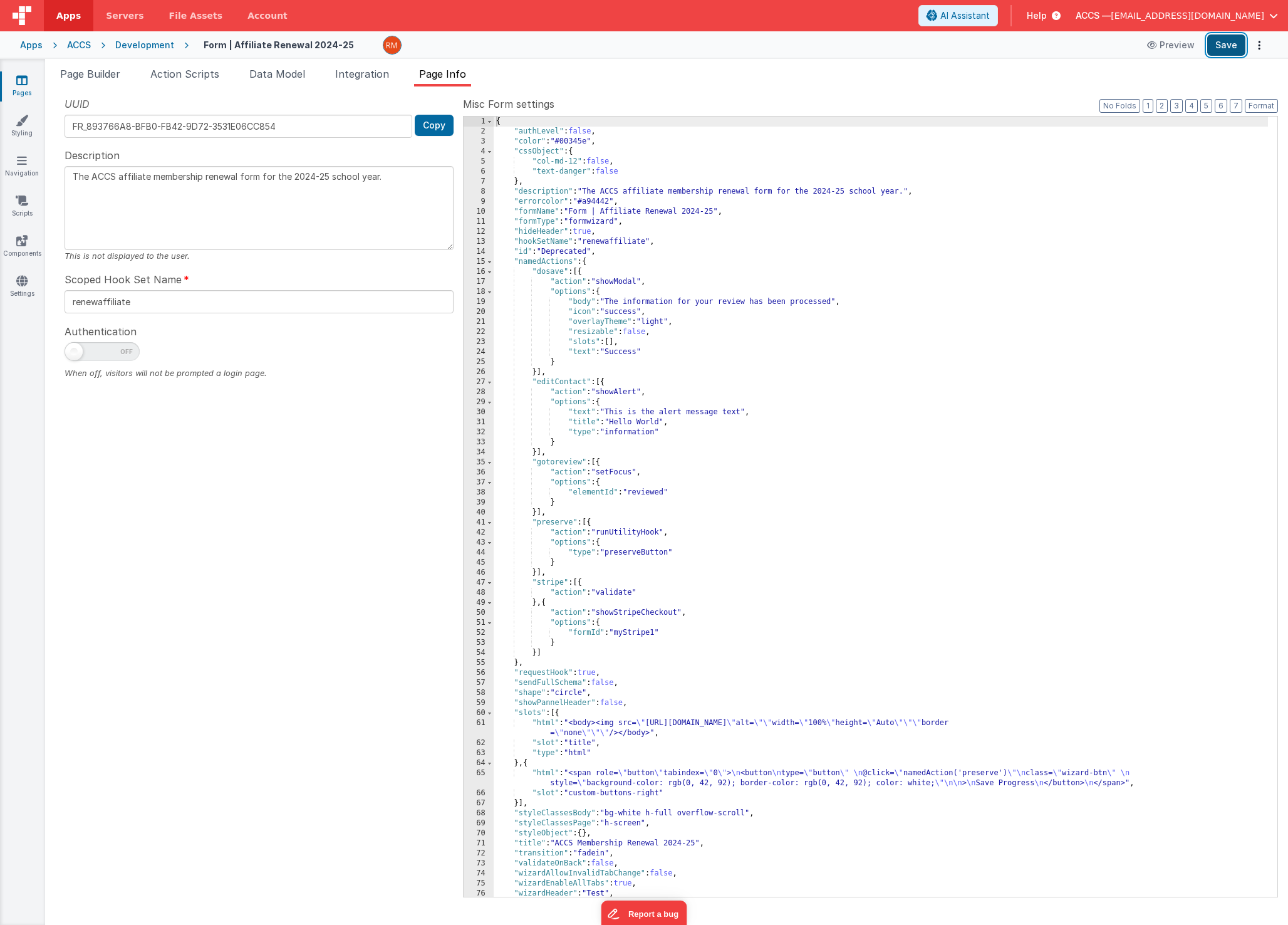
click at [1225, 43] on button "Save" at bounding box center [1227, 45] width 38 height 21
click at [1155, 50] on button "Preview" at bounding box center [1171, 45] width 63 height 20
